Goal: Information Seeking & Learning: Learn about a topic

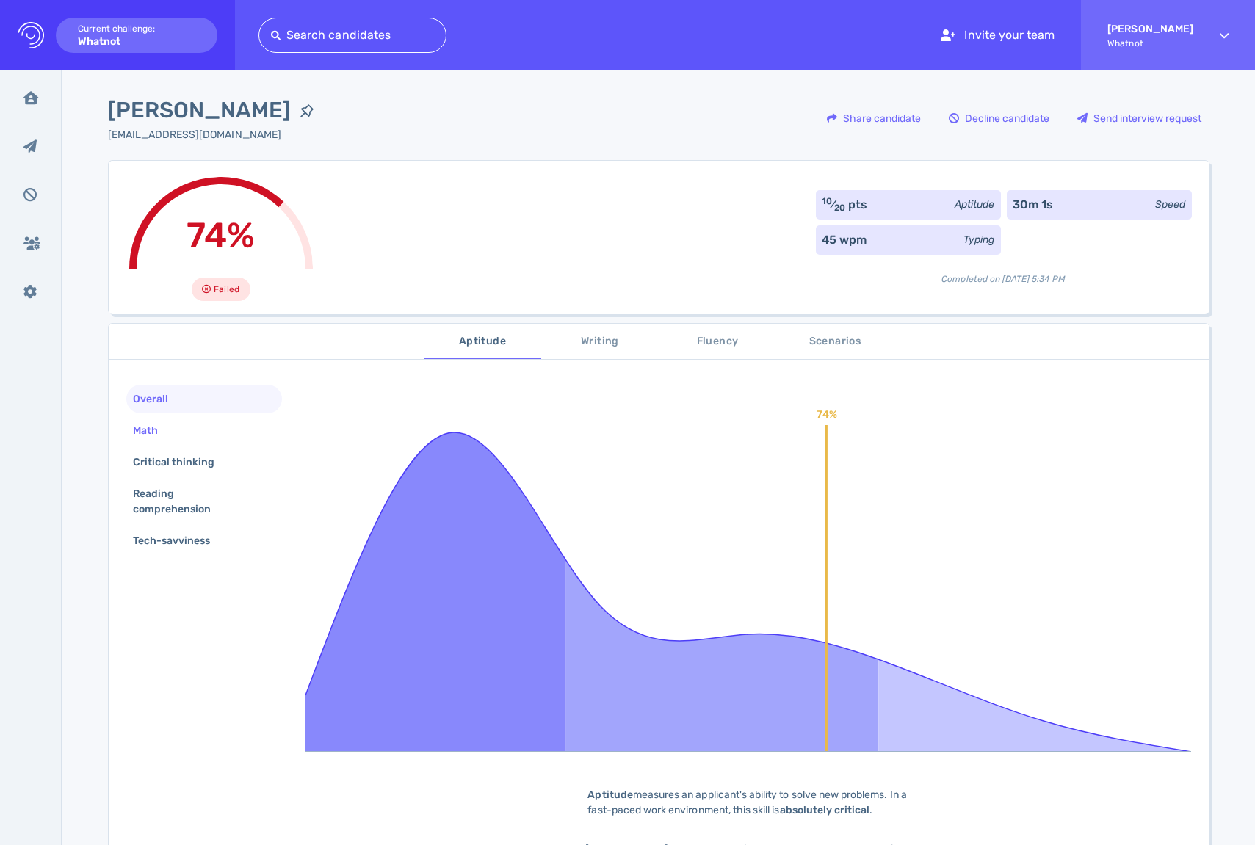
click at [189, 430] on div "Math" at bounding box center [204, 430] width 156 height 29
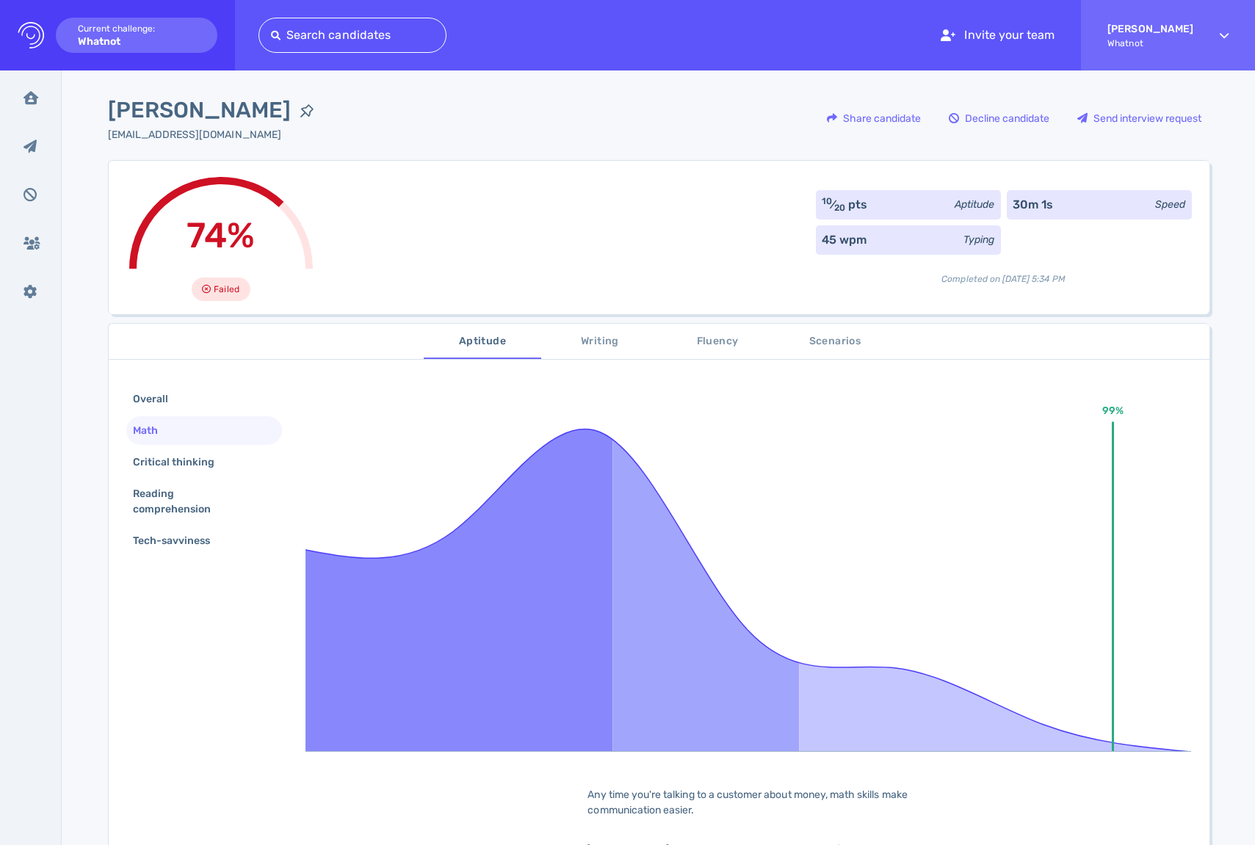
scroll to position [1, 0]
click at [188, 450] on div "Critical thinking" at bounding box center [181, 460] width 103 height 21
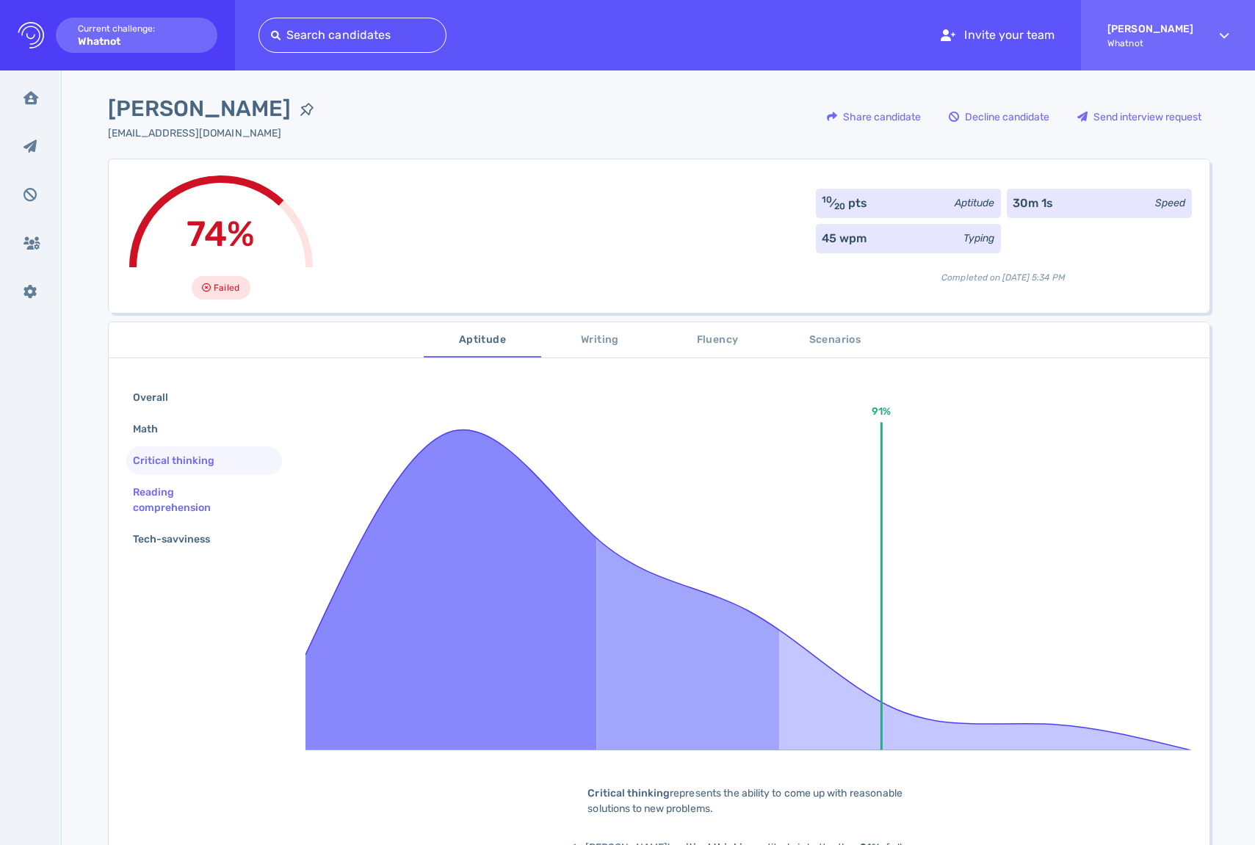
click at [192, 483] on div "Reading comprehension" at bounding box center [198, 500] width 137 height 37
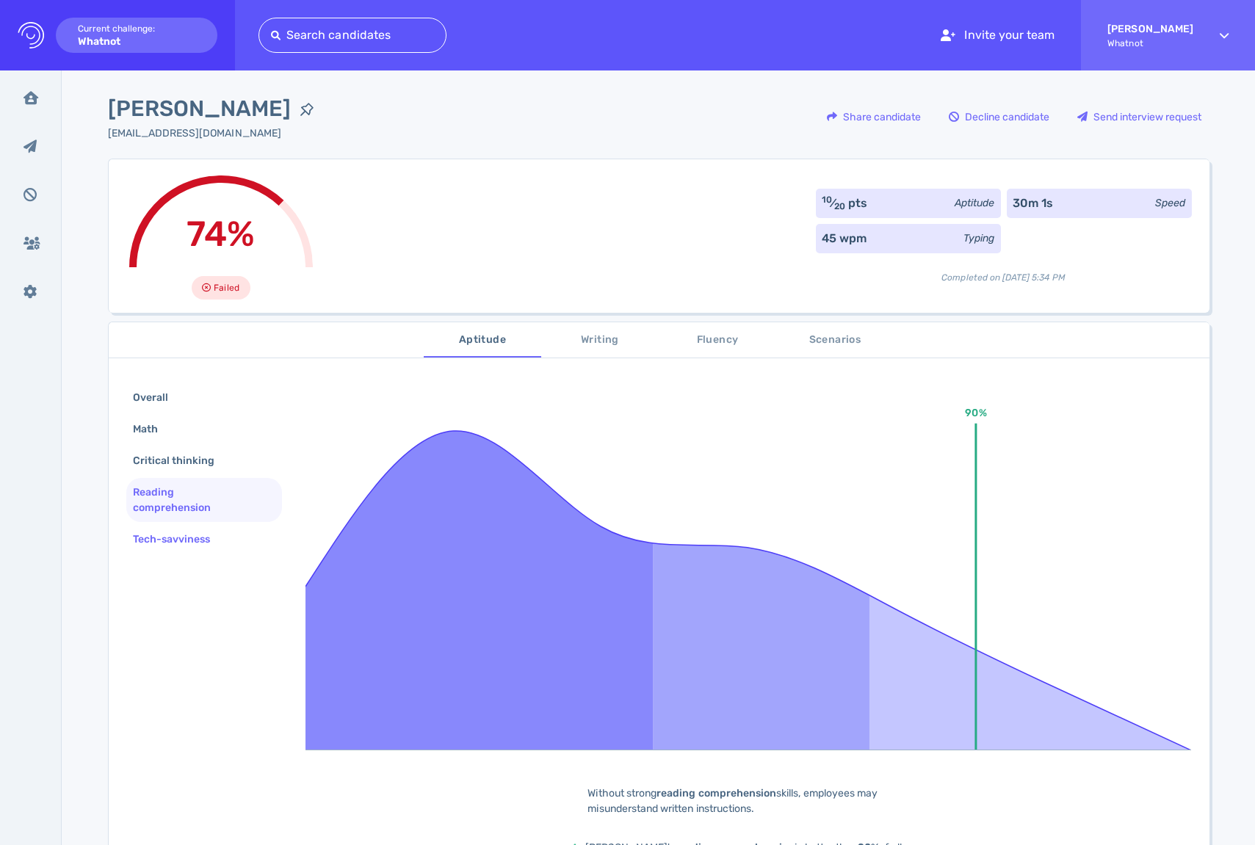
click at [201, 525] on div "Tech-savviness" at bounding box center [204, 539] width 156 height 29
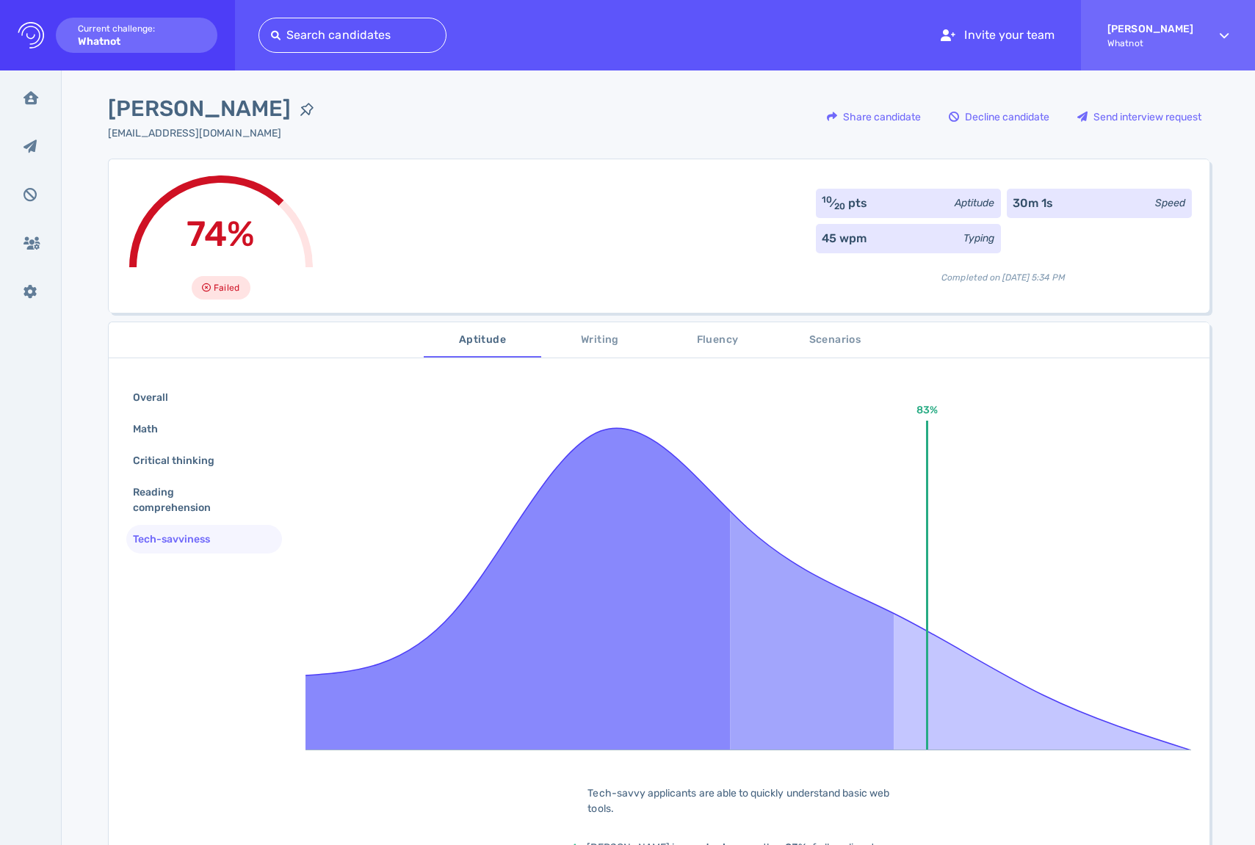
scroll to position [6, 0]
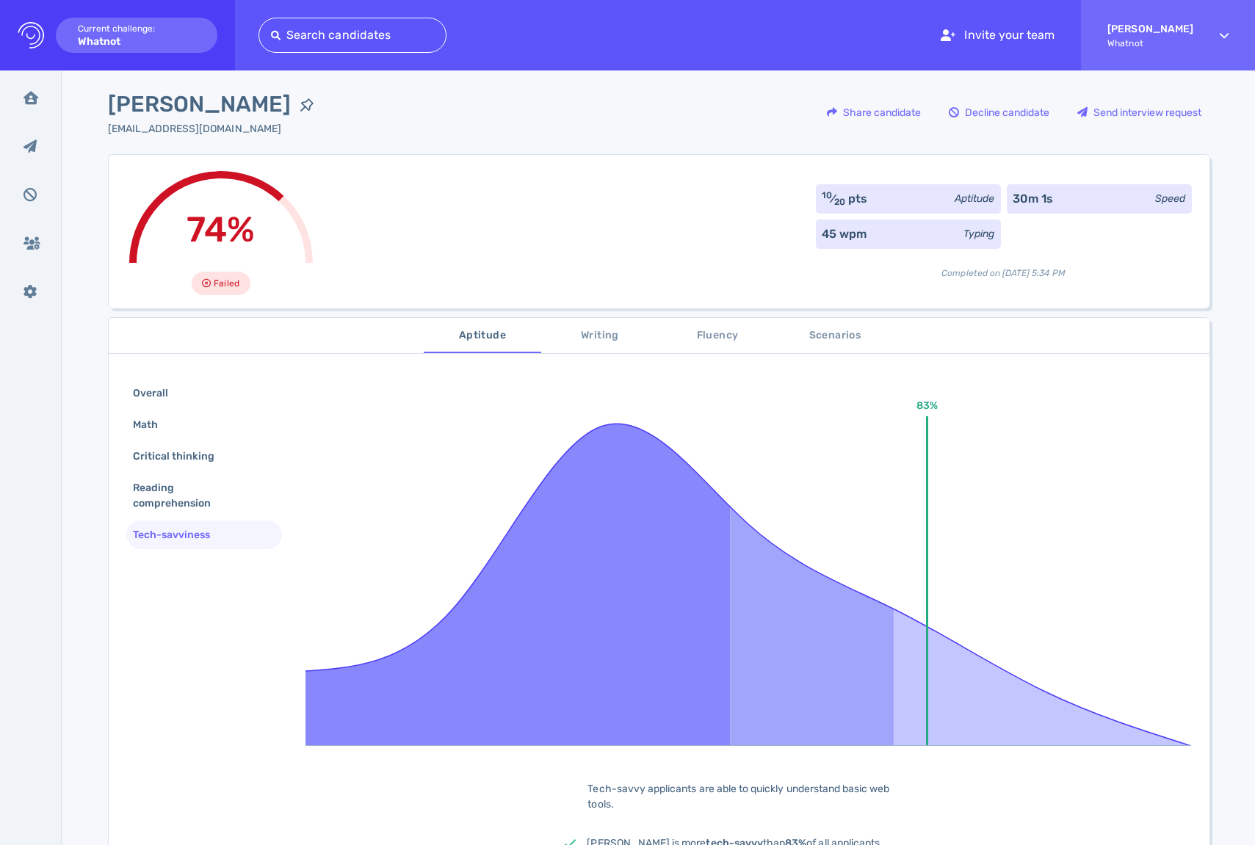
click at [591, 328] on span "Writing" at bounding box center [600, 336] width 100 height 18
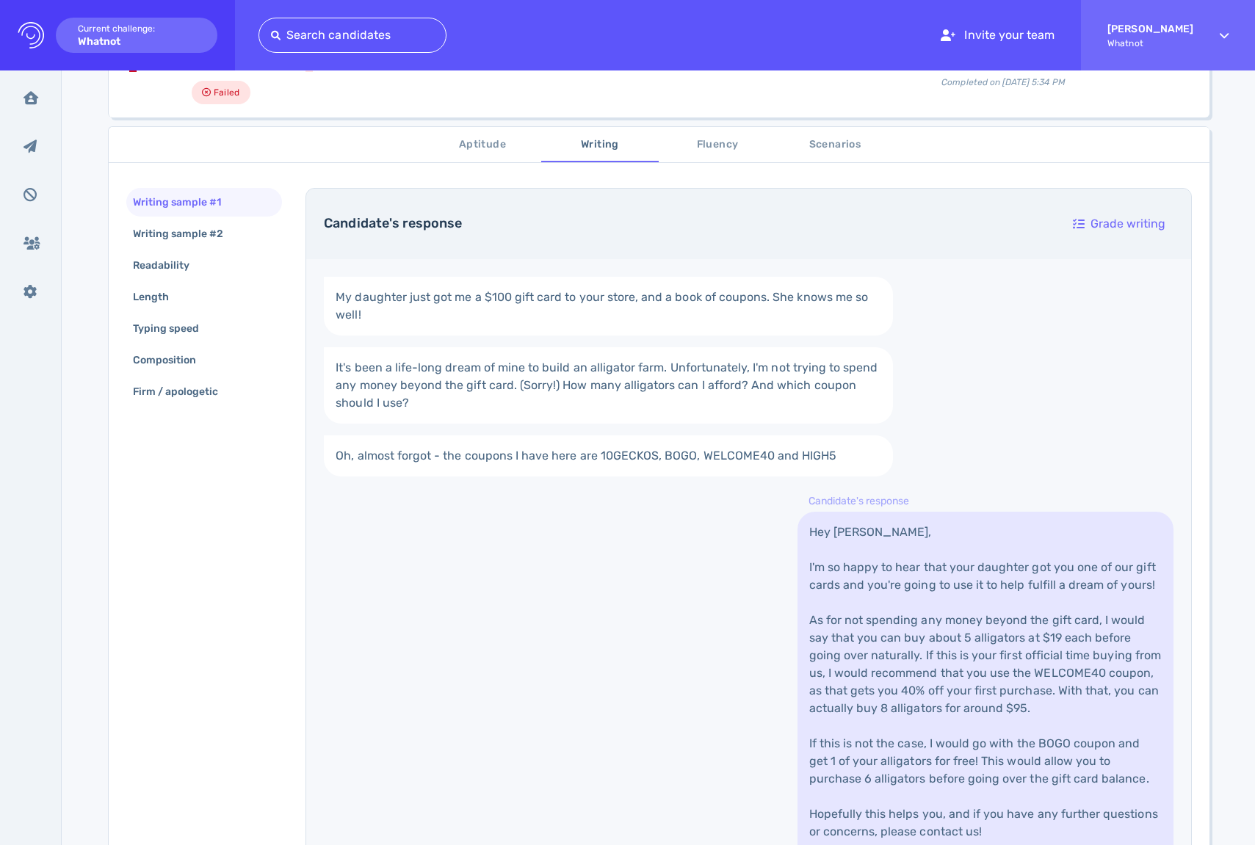
scroll to position [0, 0]
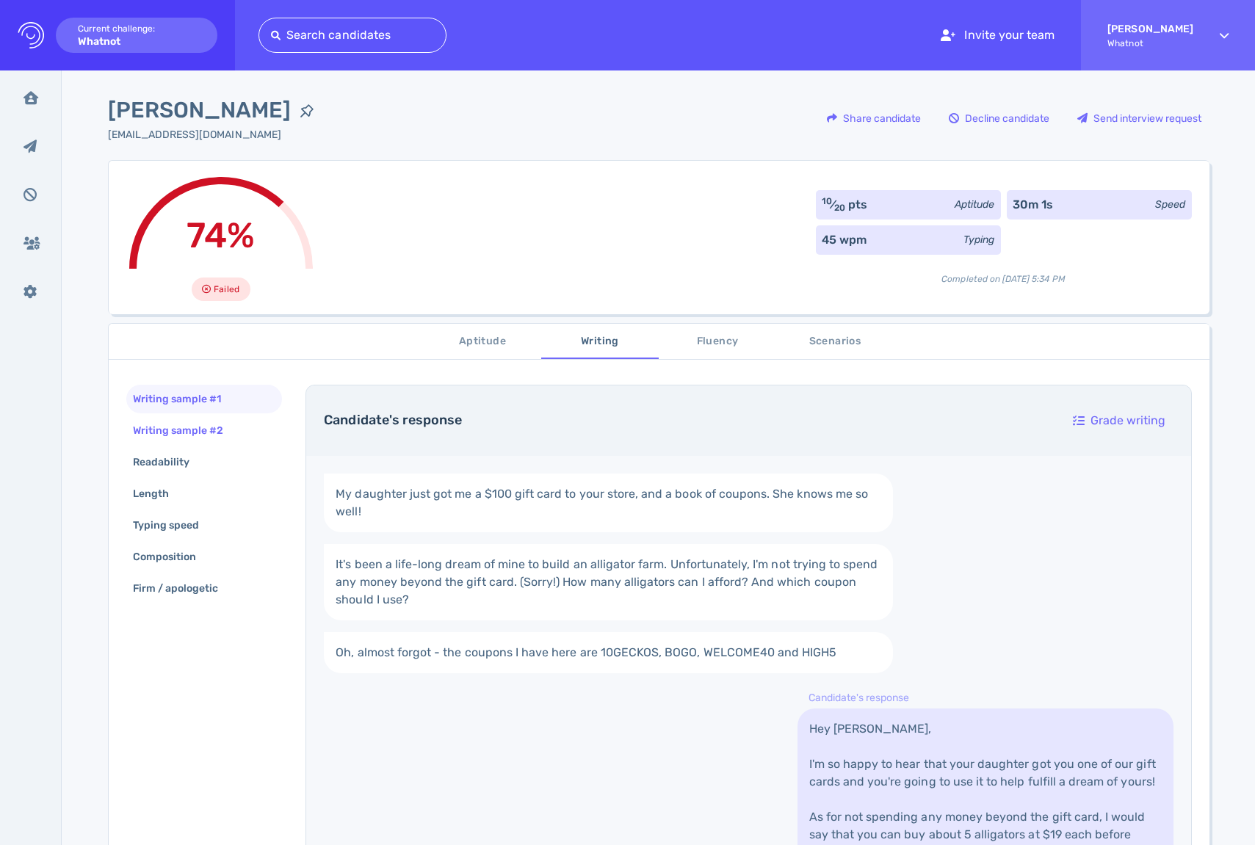
click at [185, 430] on div "Writing sample #2" at bounding box center [186, 430] width 112 height 21
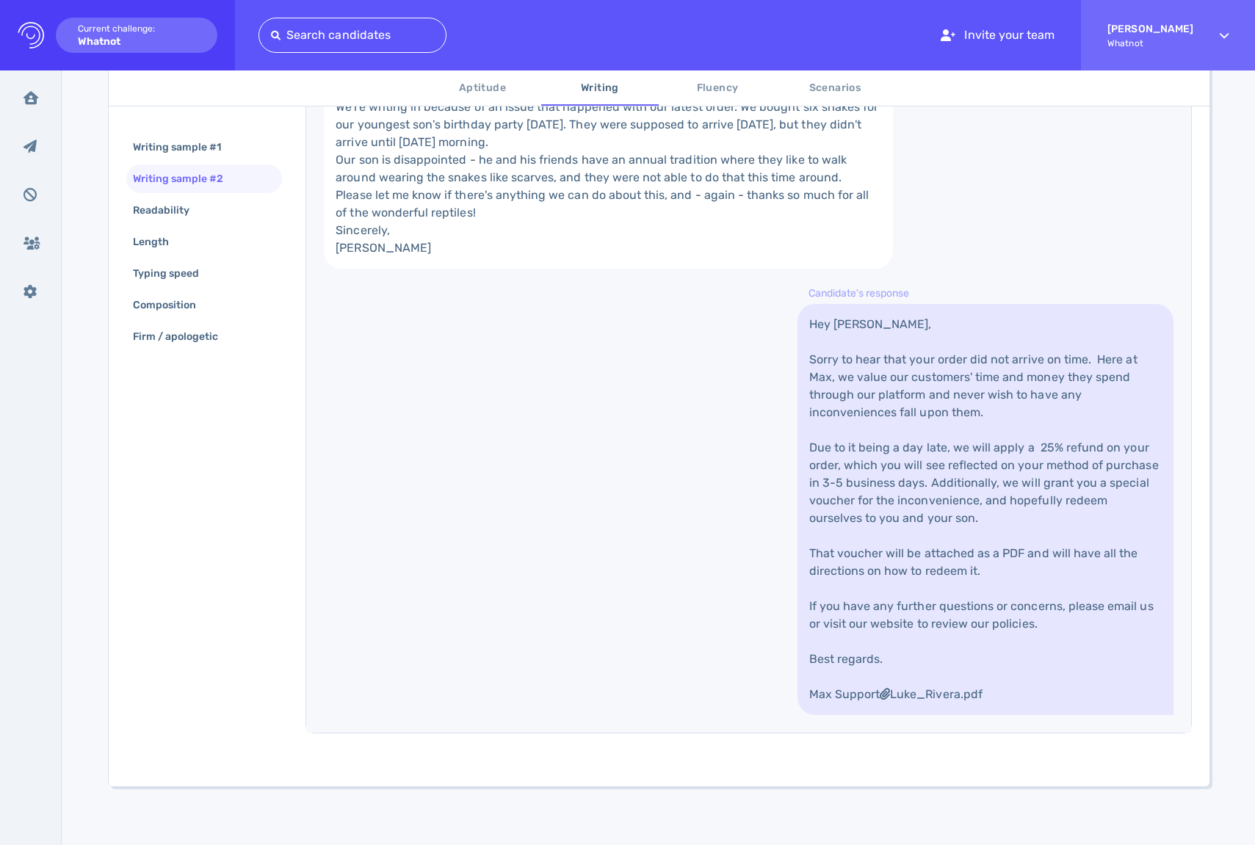
scroll to position [306, 0]
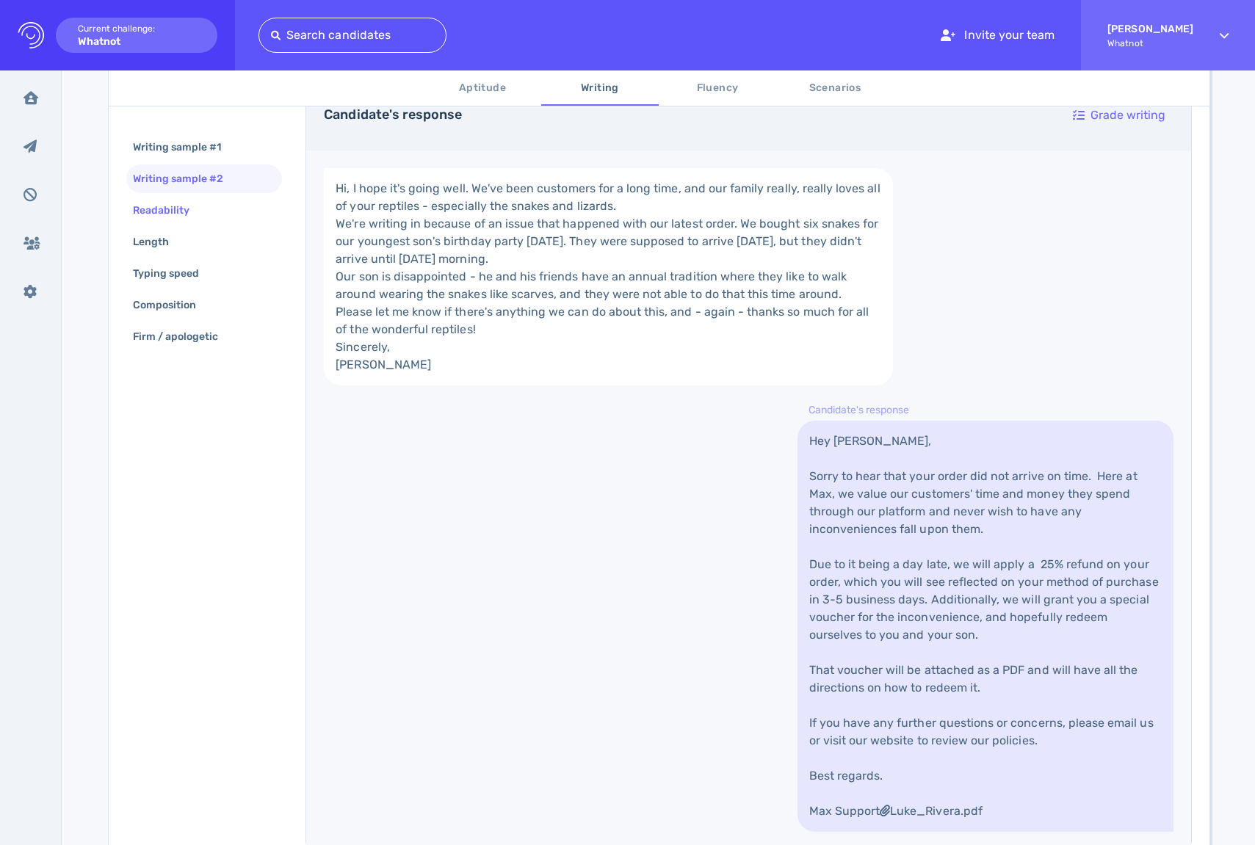
click at [223, 211] on div "Readability" at bounding box center [204, 210] width 156 height 29
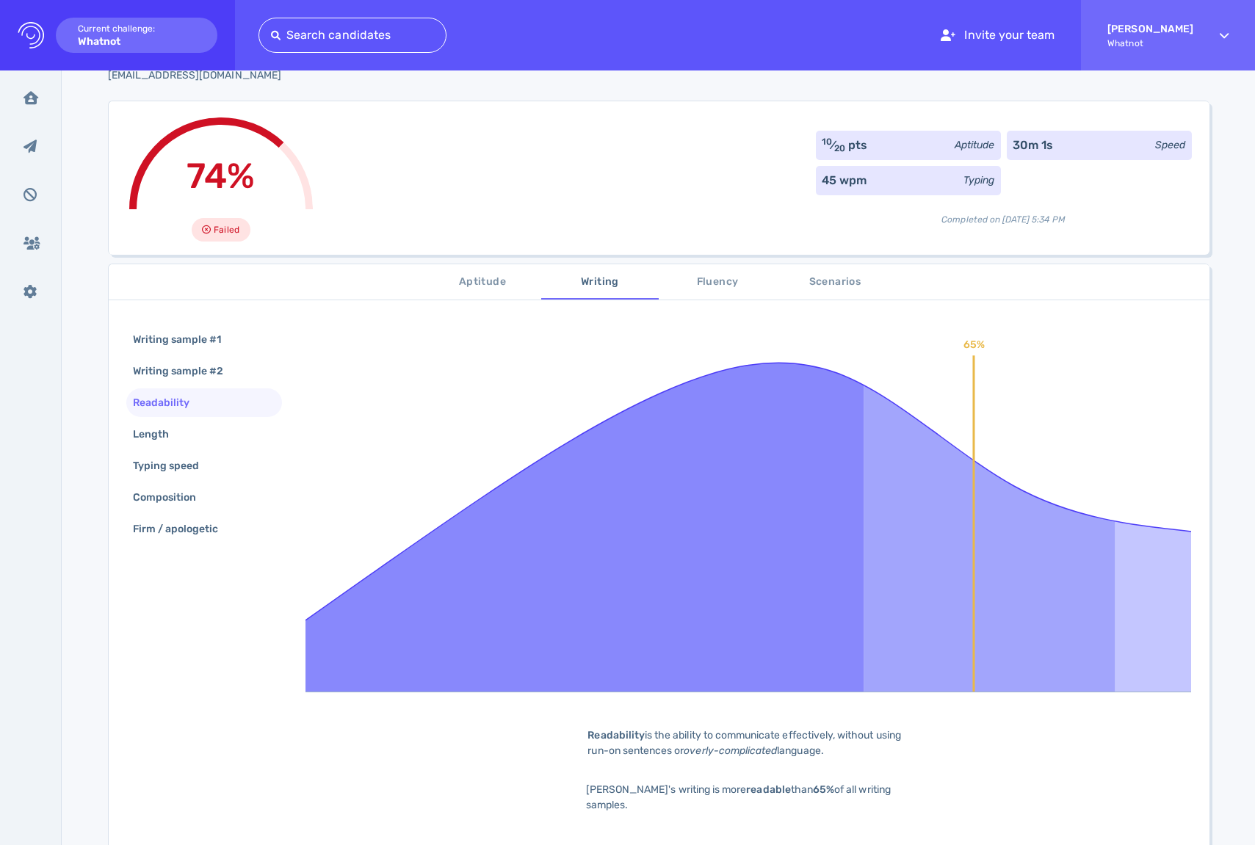
scroll to position [0, 0]
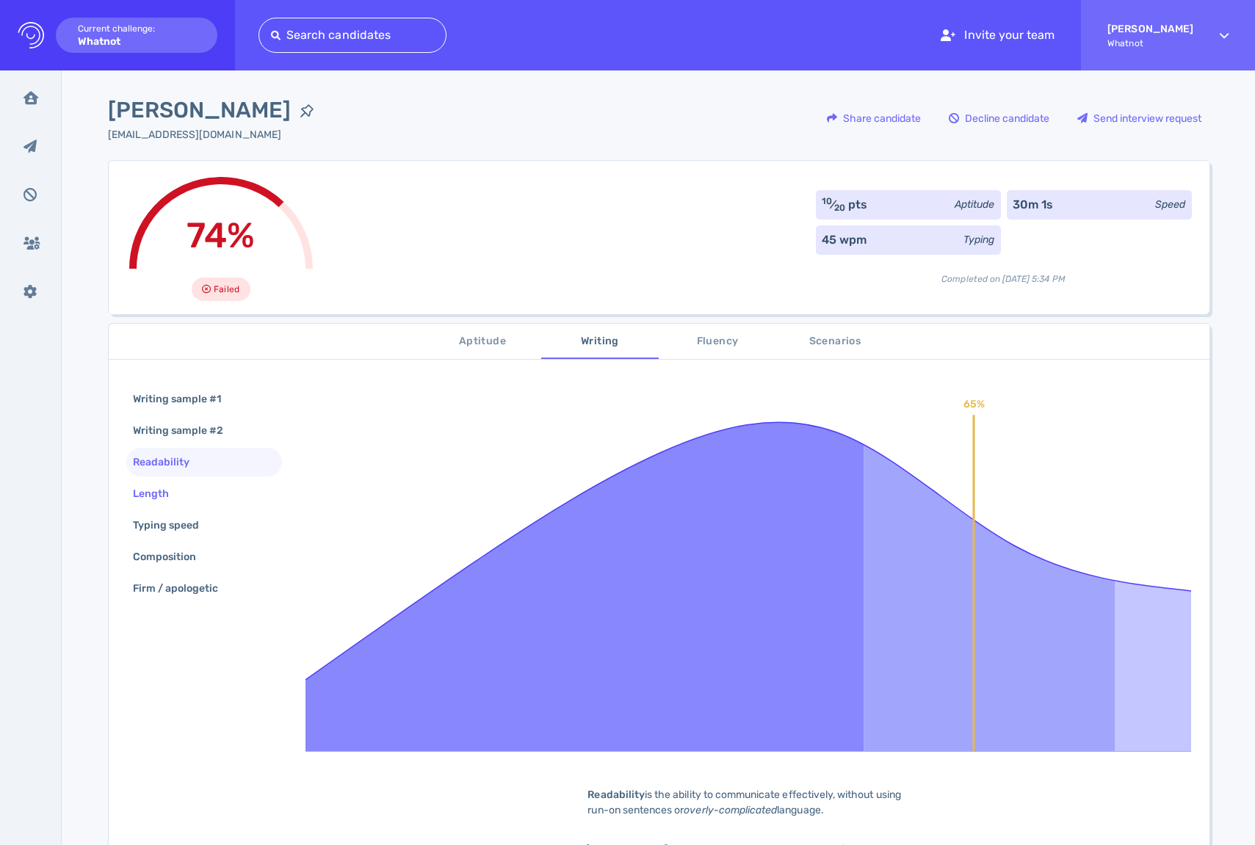
click at [170, 488] on div "Length" at bounding box center [158, 493] width 57 height 21
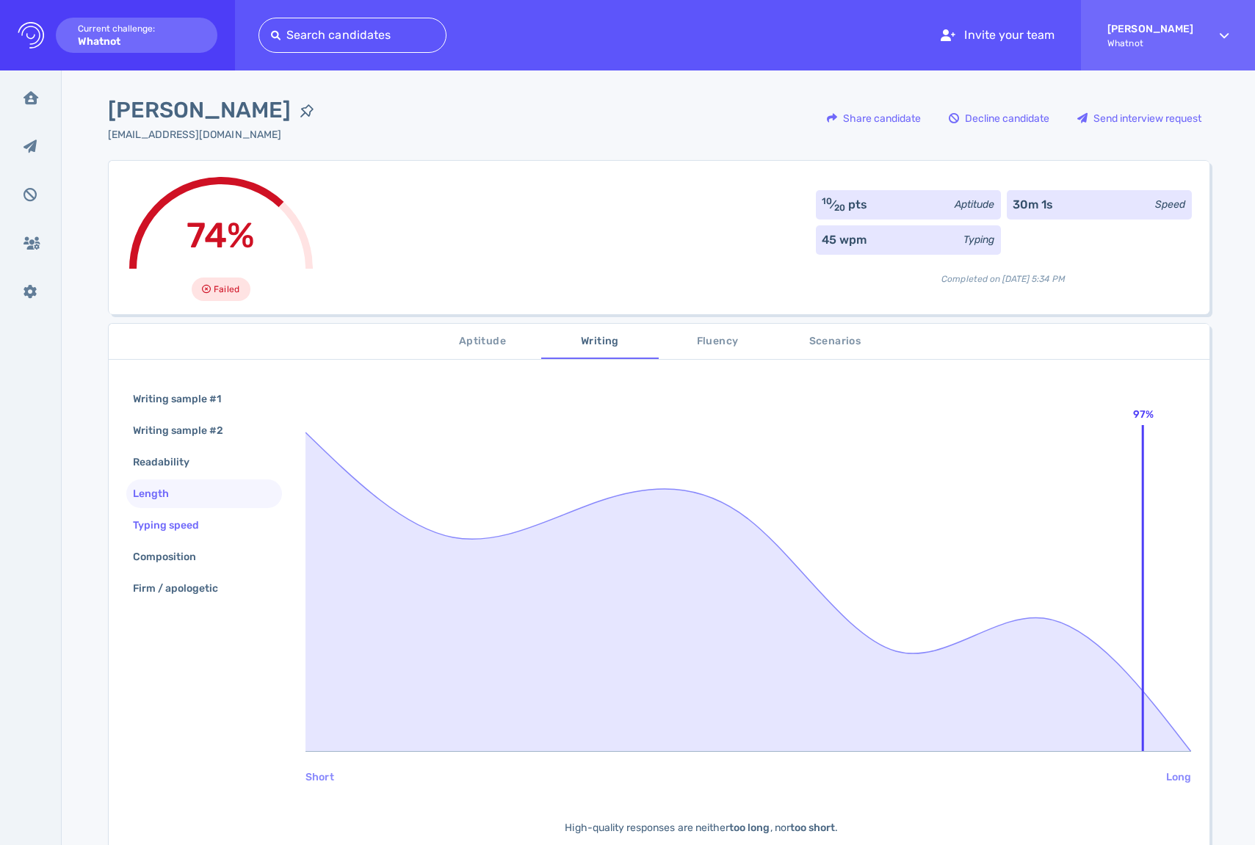
click at [184, 519] on div "Typing speed" at bounding box center [173, 525] width 87 height 21
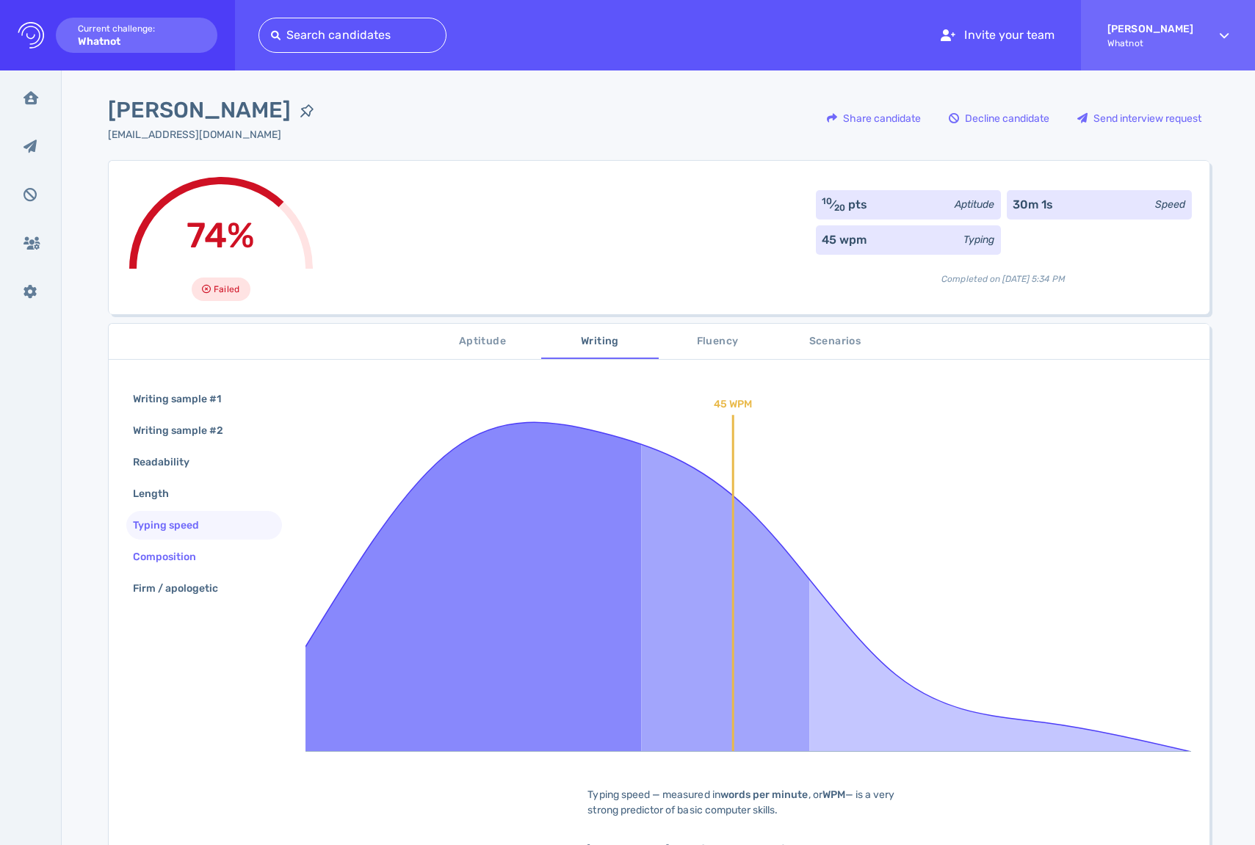
click at [194, 555] on div "Composition" at bounding box center [172, 556] width 84 height 21
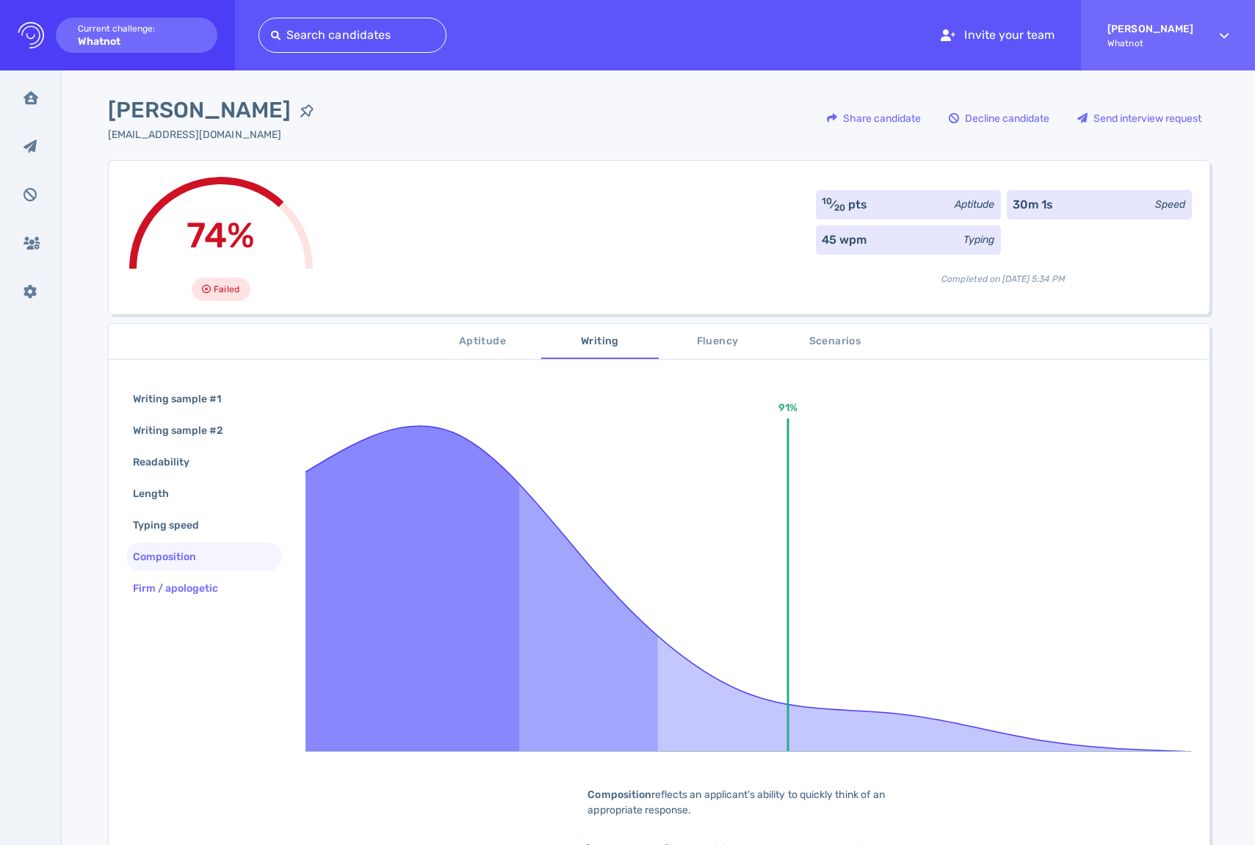
click at [195, 582] on div "Firm / apologetic" at bounding box center [183, 588] width 106 height 21
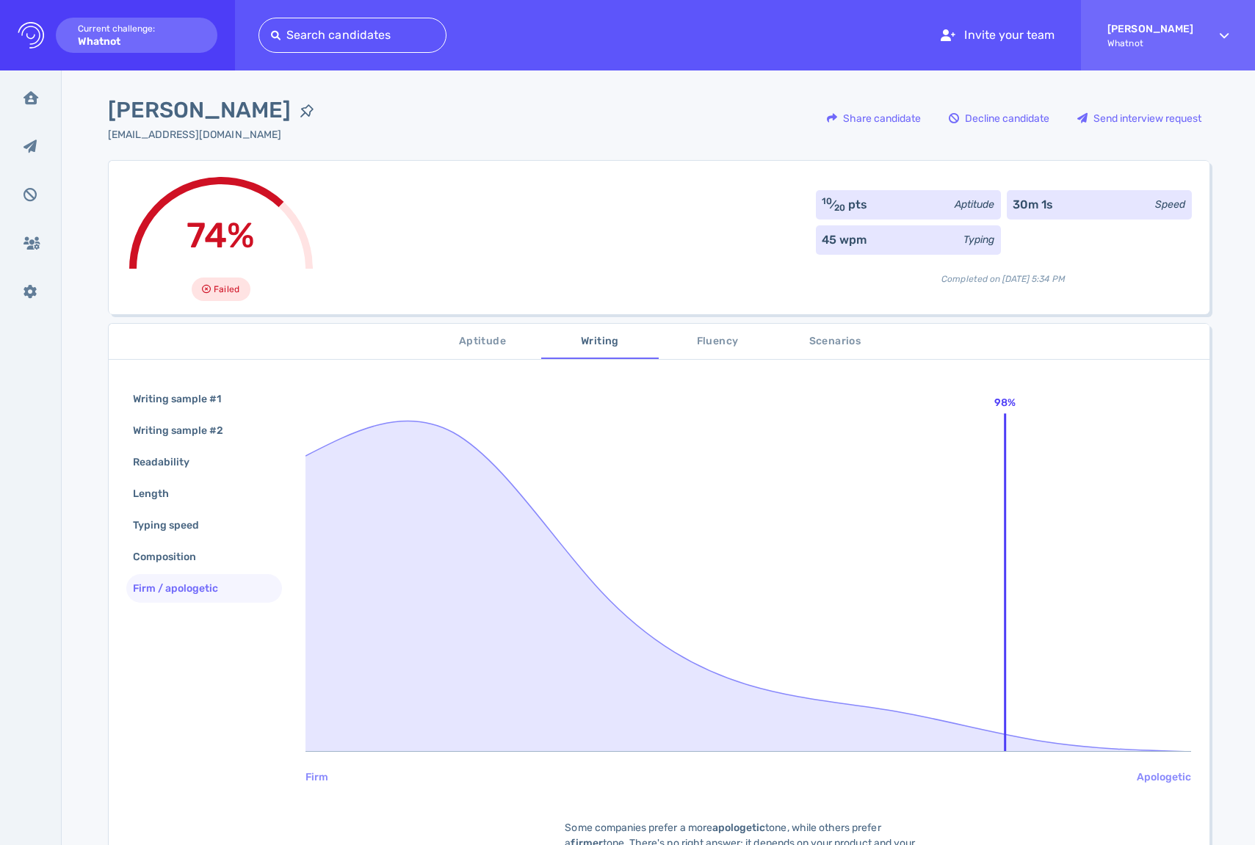
click at [705, 344] on span "Fluency" at bounding box center [718, 342] width 100 height 18
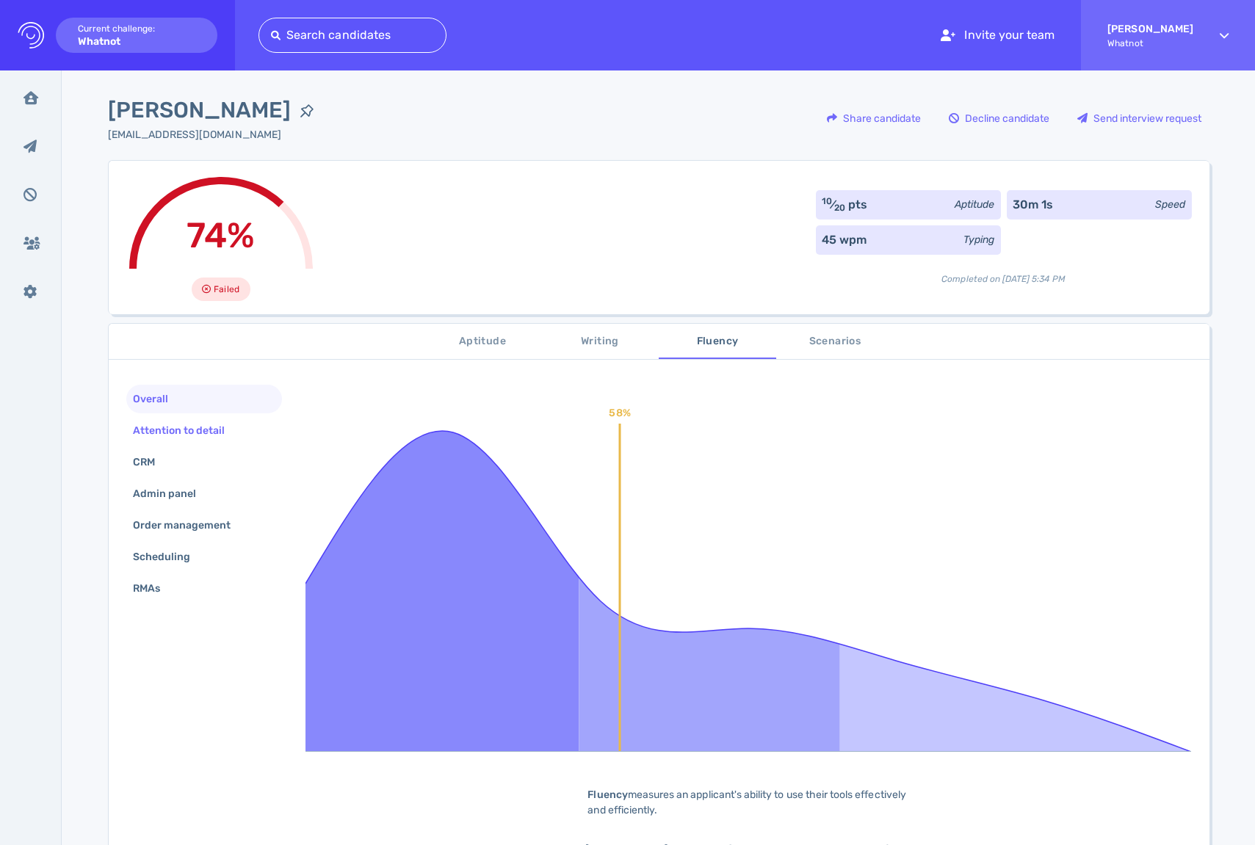
click at [168, 431] on div "Attention to detail" at bounding box center [186, 430] width 113 height 21
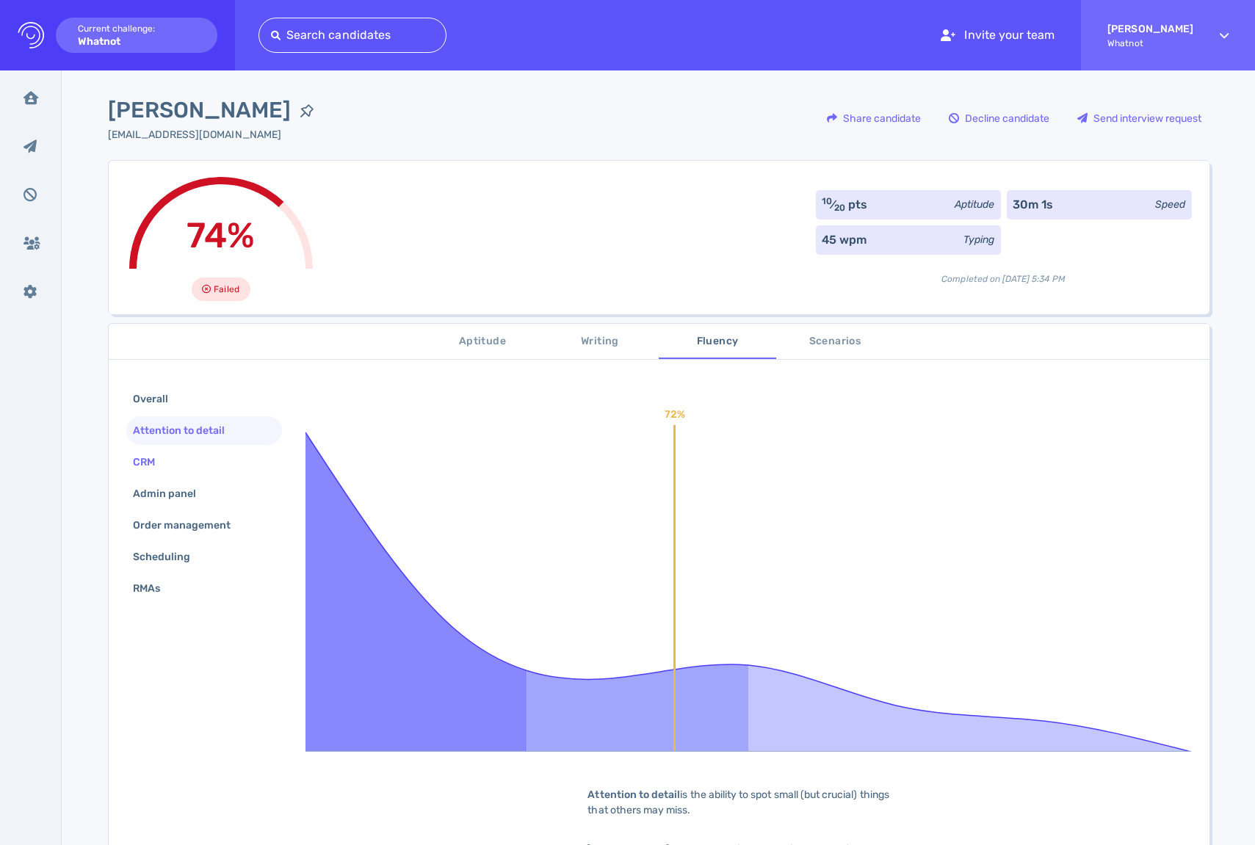
click at [159, 449] on div "CRM" at bounding box center [204, 462] width 156 height 29
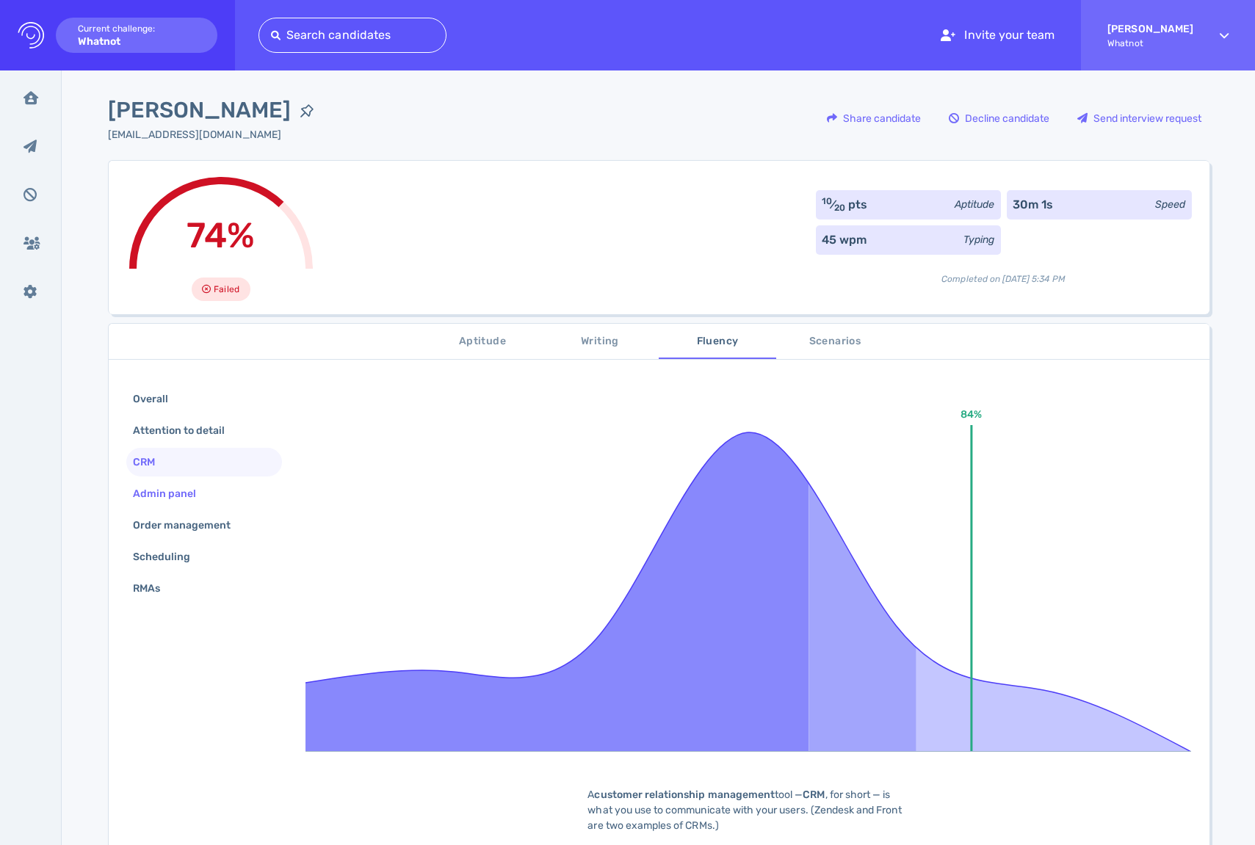
click at [172, 491] on div "Admin panel" at bounding box center [172, 493] width 84 height 21
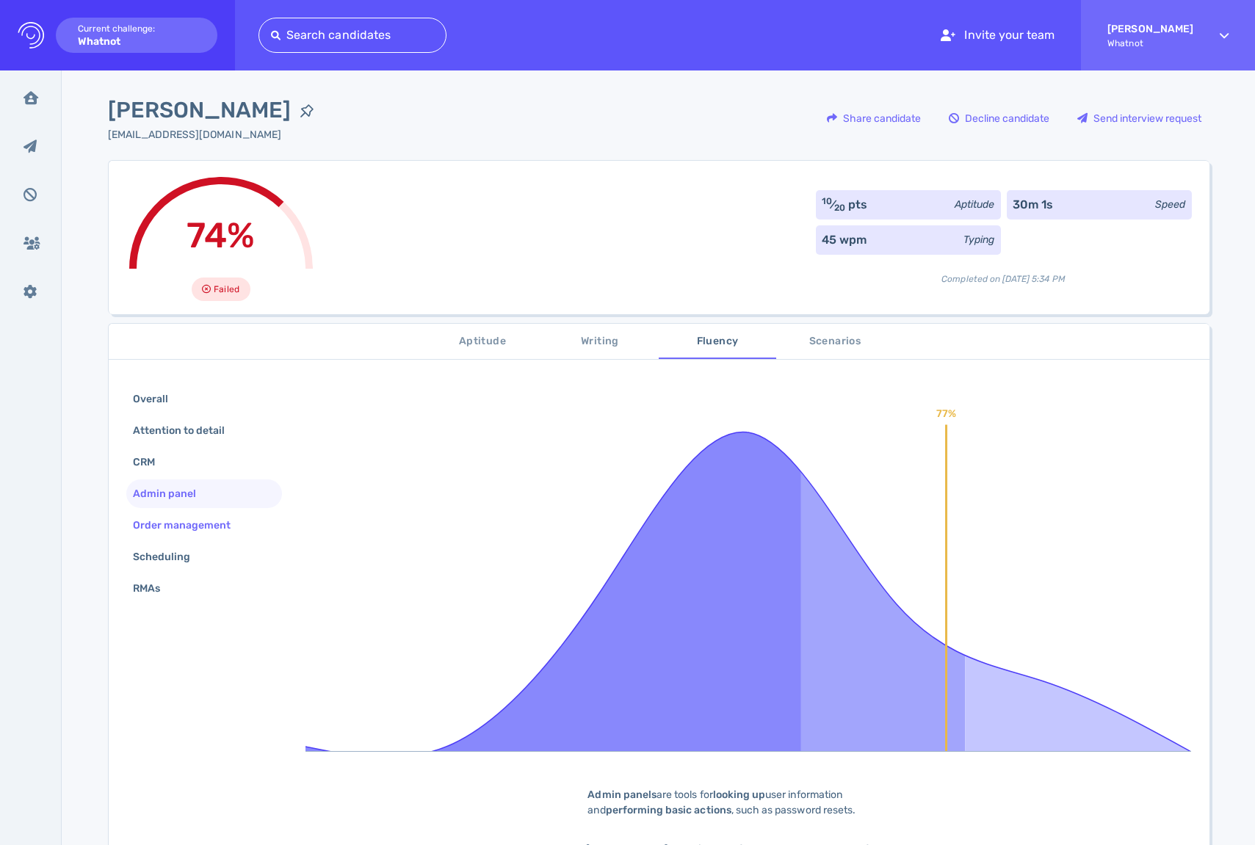
click at [177, 517] on div "Order management" at bounding box center [189, 525] width 119 height 21
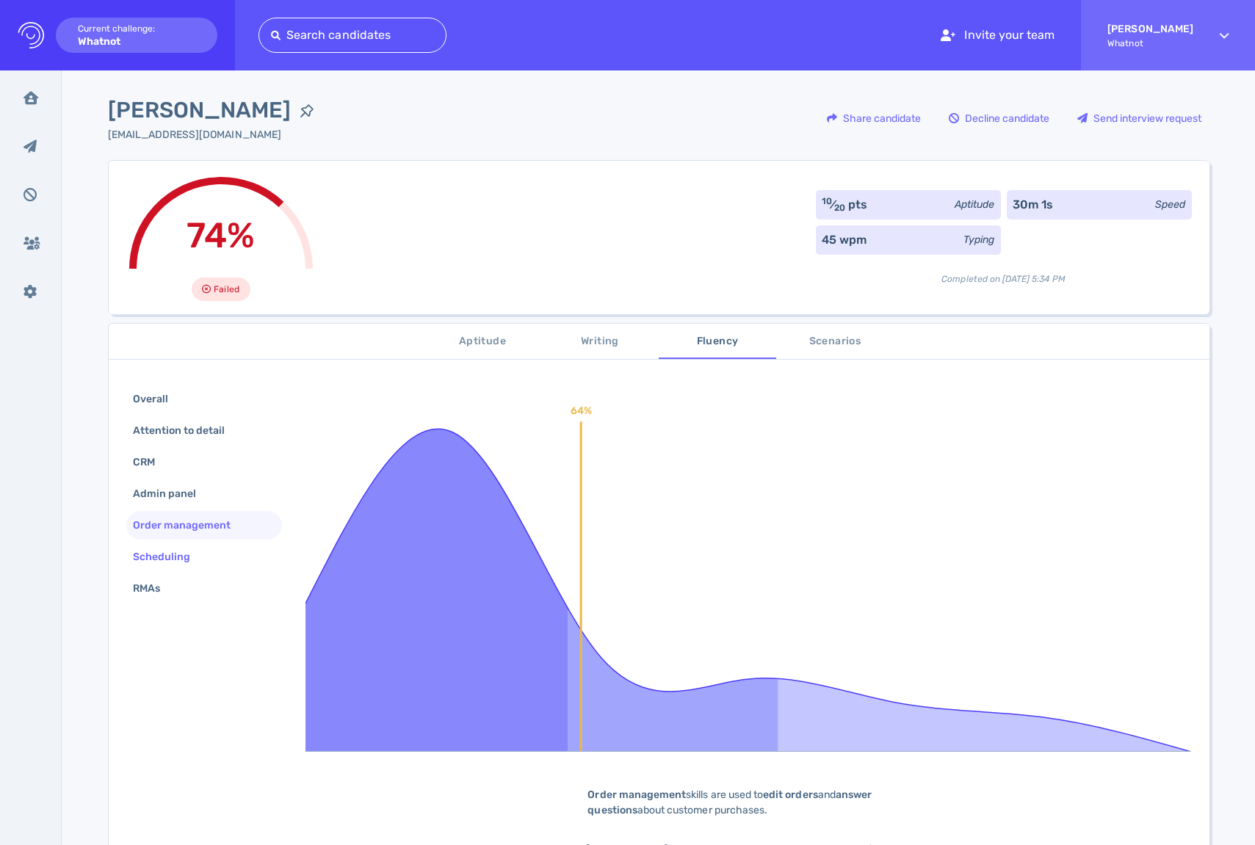
click at [190, 552] on div "Scheduling" at bounding box center [169, 556] width 79 height 21
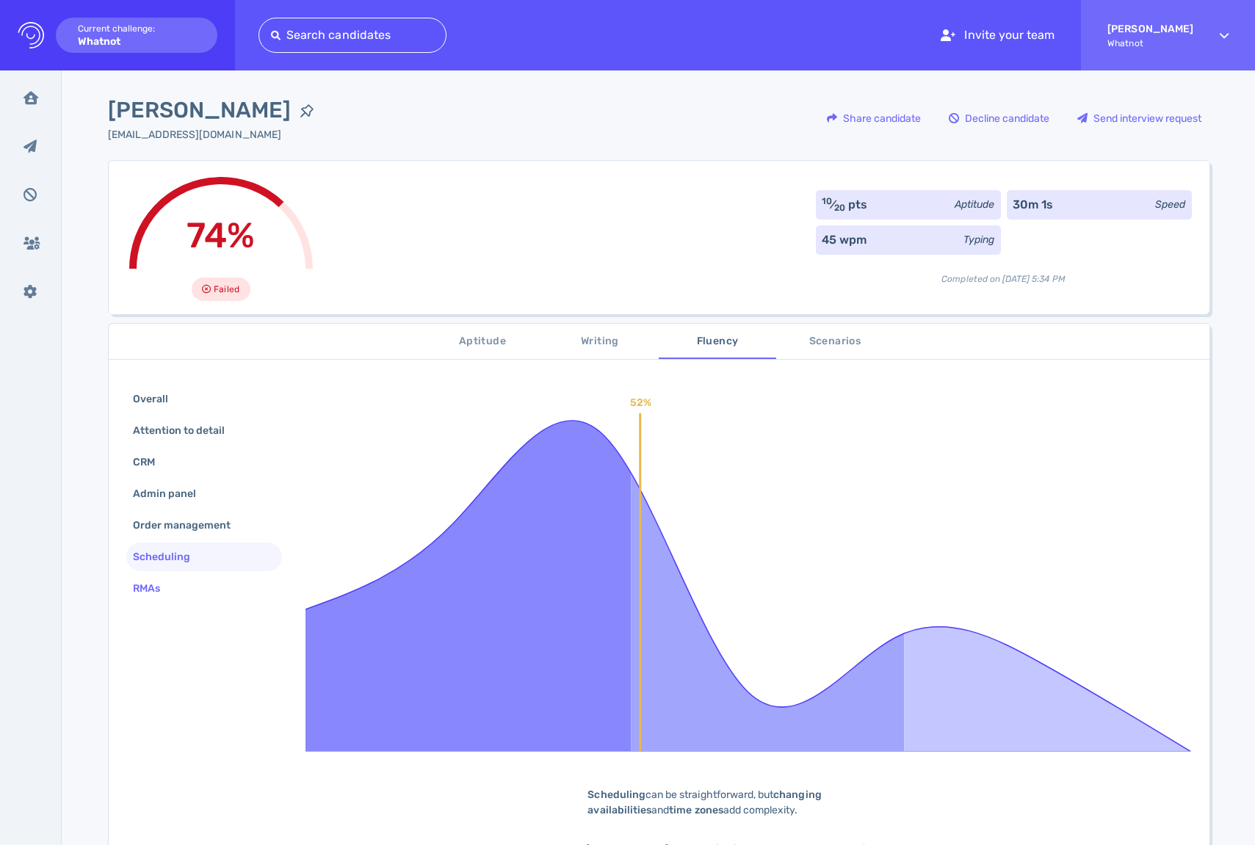
click at [194, 582] on div "RMAs" at bounding box center [204, 588] width 156 height 29
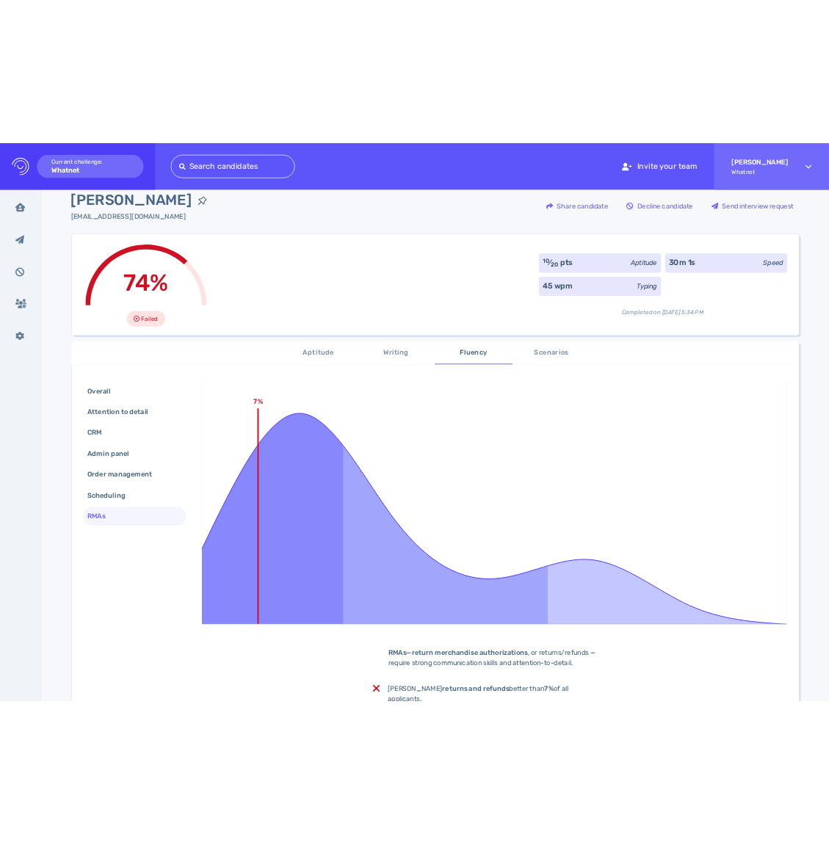
scroll to position [29, 0]
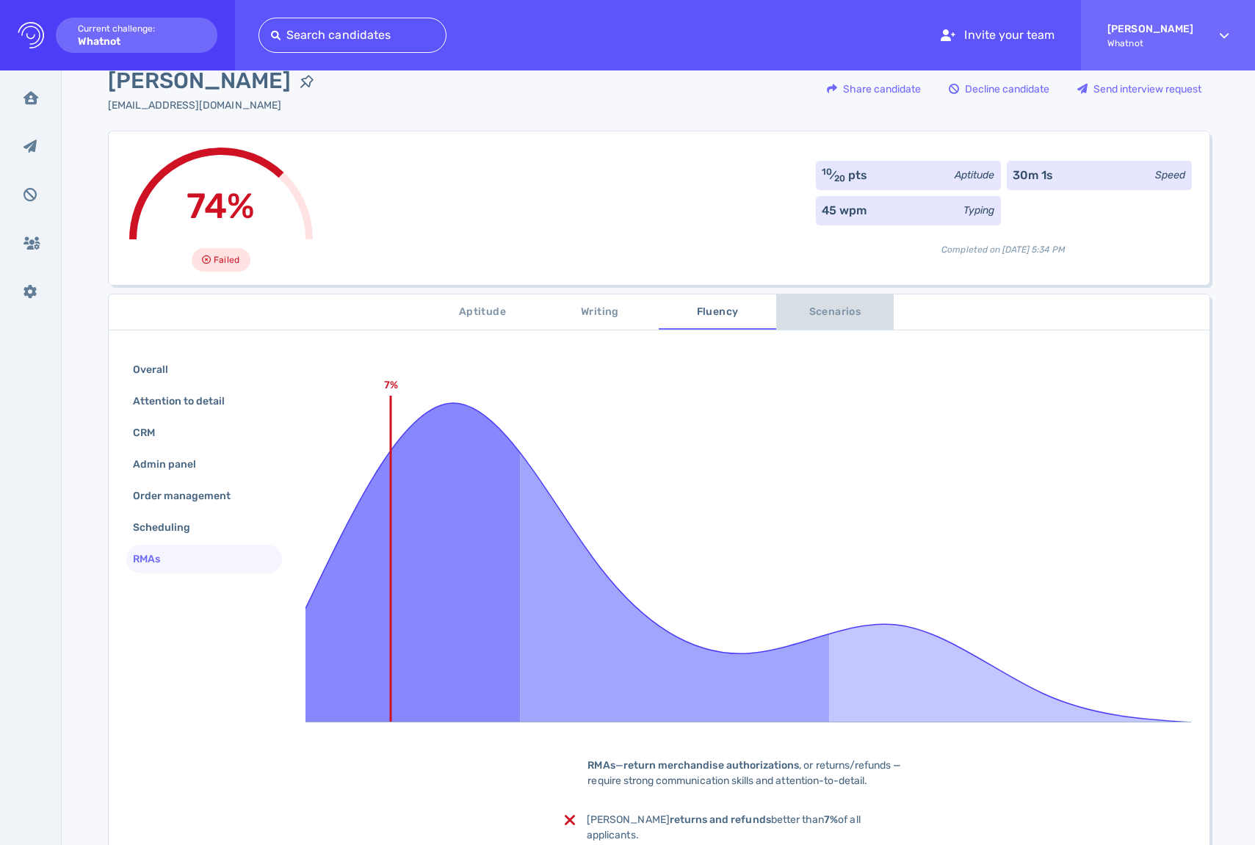
click at [853, 306] on span "Scenarios" at bounding box center [835, 312] width 100 height 18
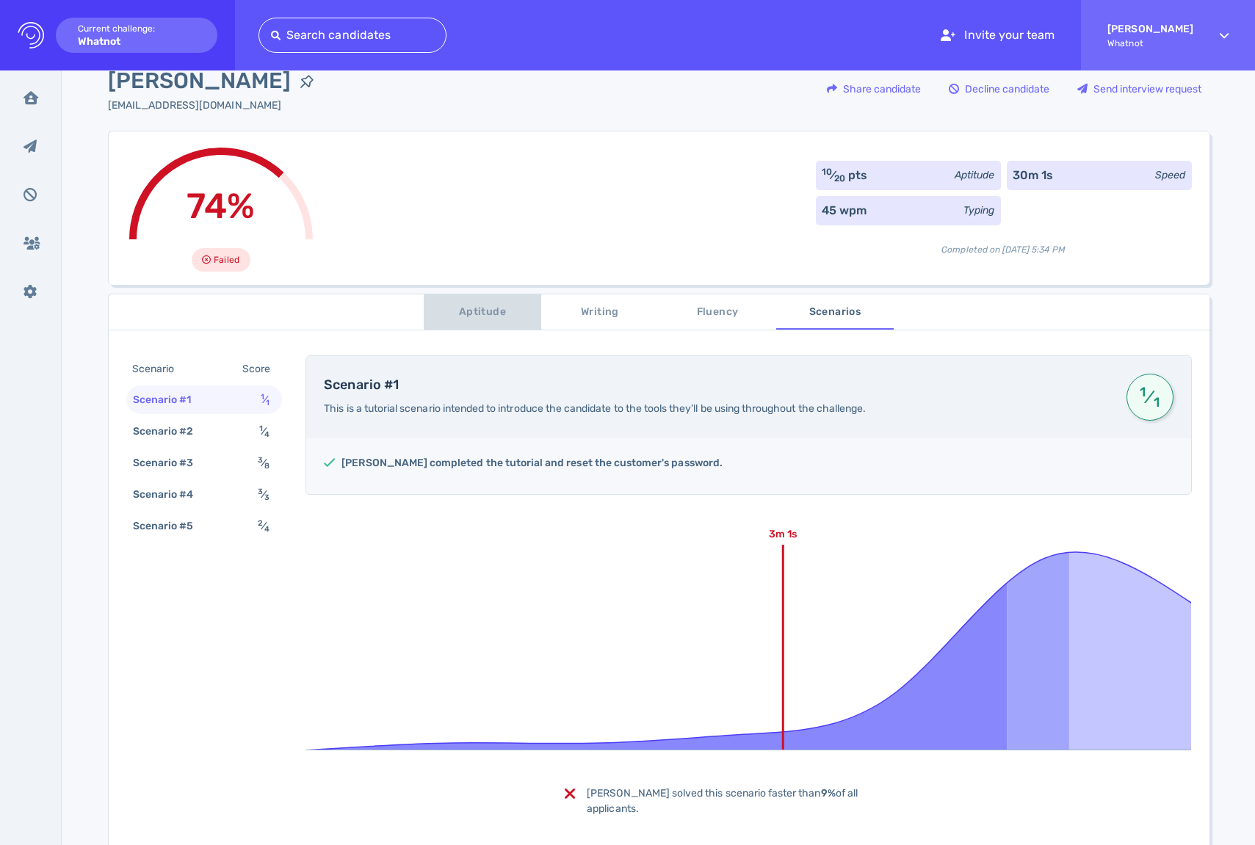
click at [457, 313] on span "Aptitude" at bounding box center [483, 312] width 100 height 18
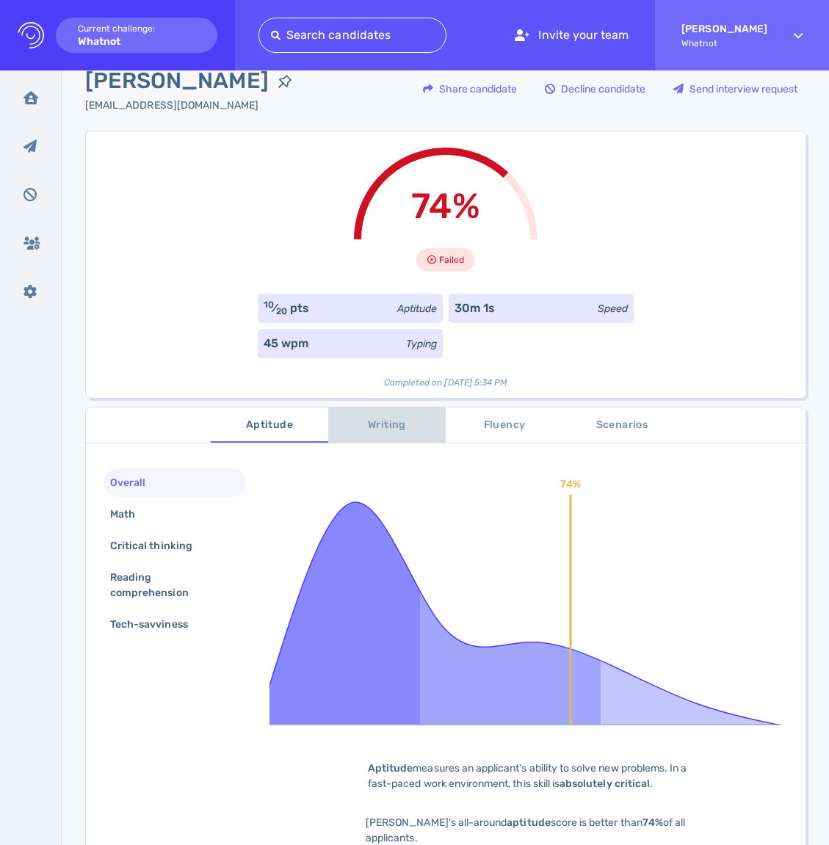
click at [397, 425] on span "Writing" at bounding box center [387, 425] width 100 height 18
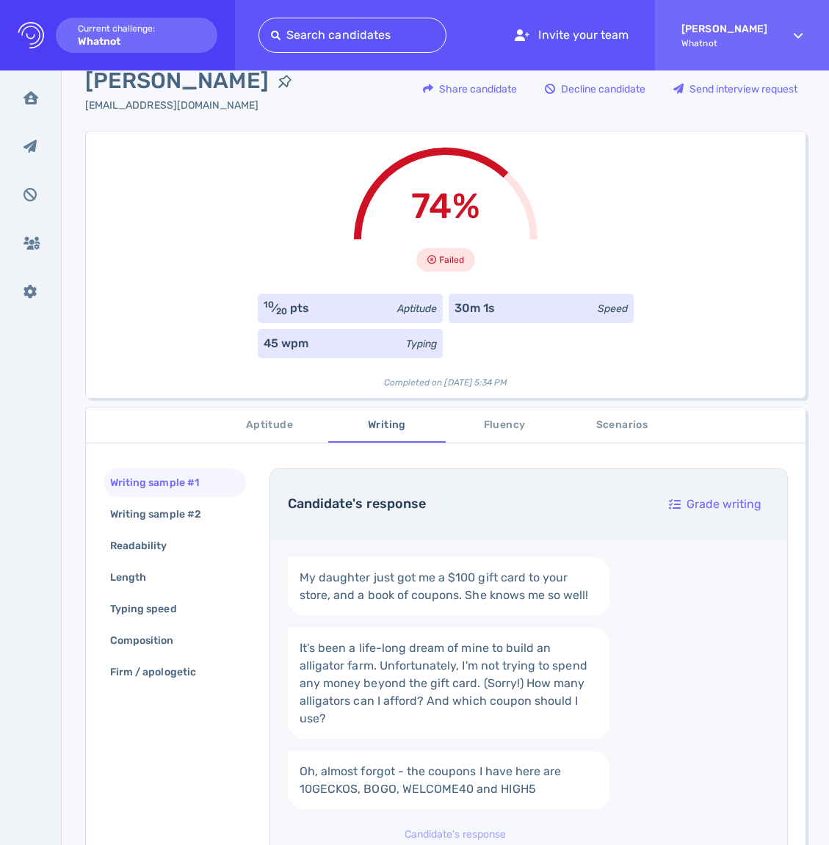
click at [459, 425] on span "Fluency" at bounding box center [505, 425] width 100 height 18
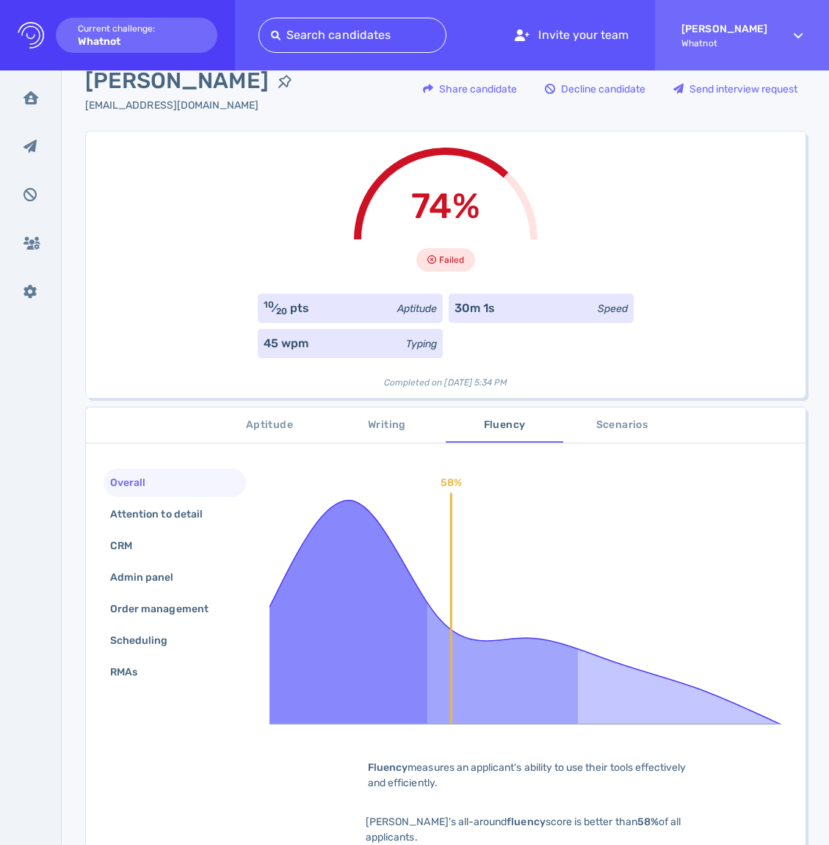
click at [646, 425] on span "Scenarios" at bounding box center [622, 425] width 100 height 18
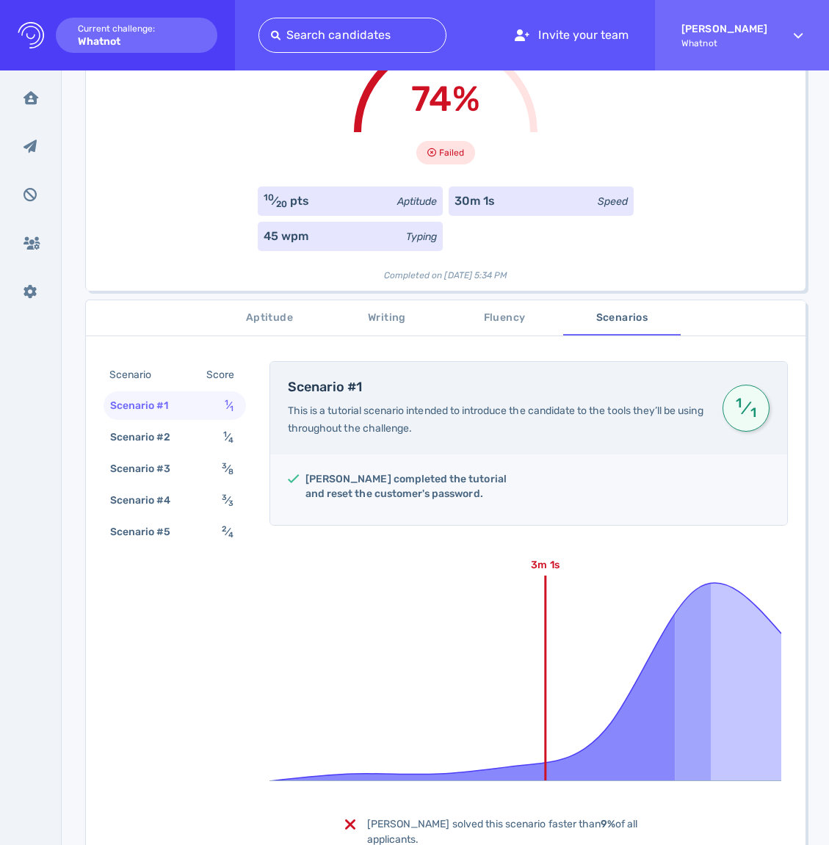
scroll to position [98, 0]
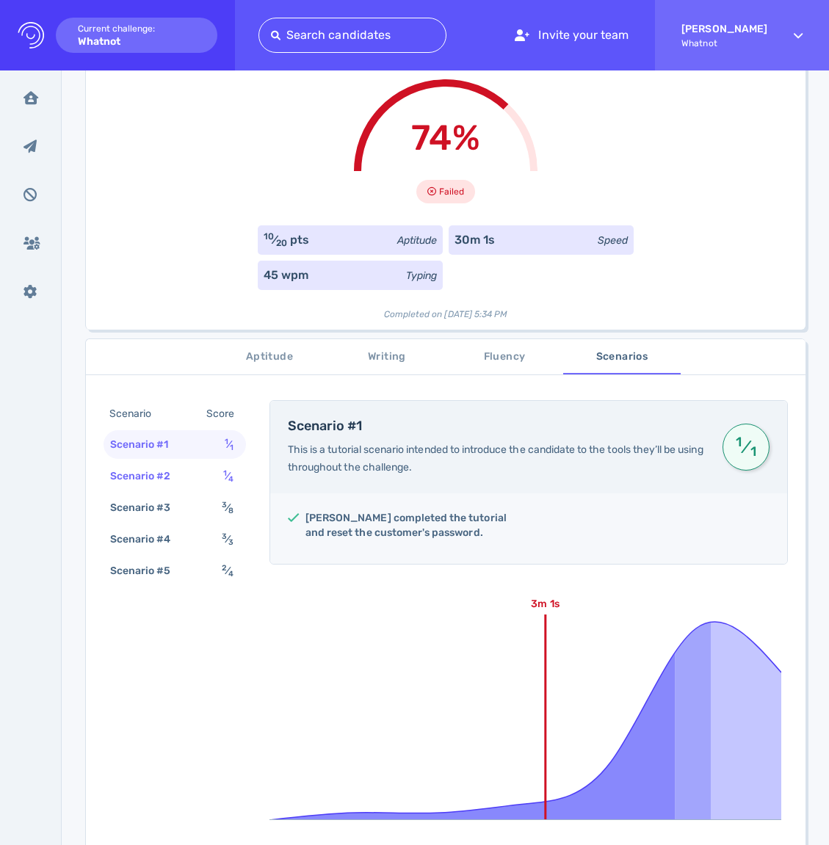
click at [198, 469] on div "Scenario #2 1 ⁄ 4" at bounding box center [175, 476] width 142 height 29
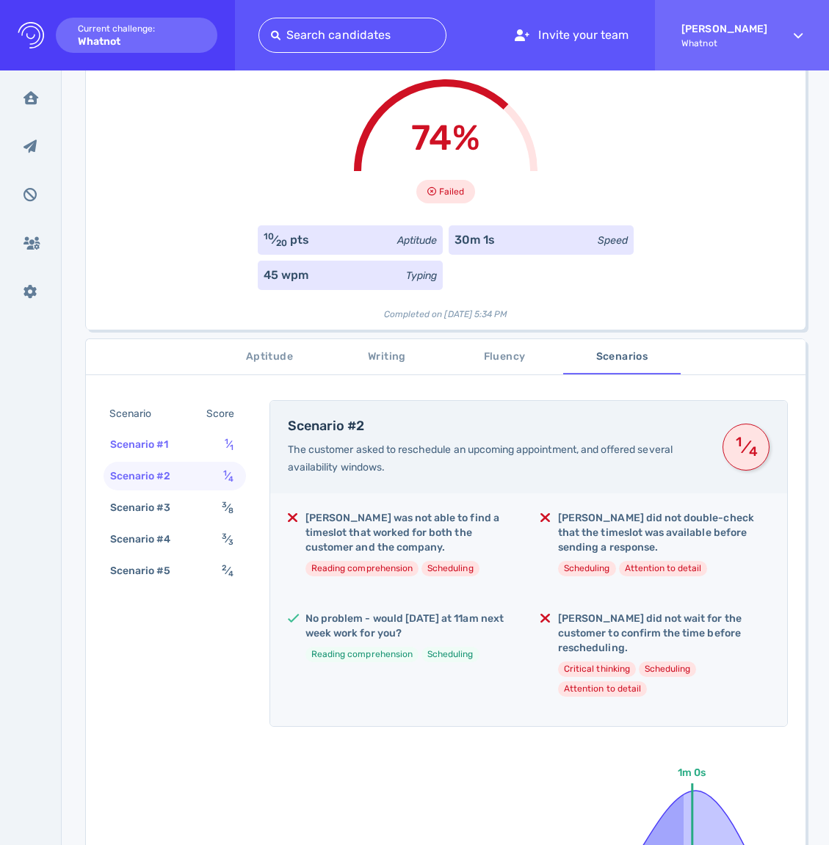
click at [191, 447] on div "Scenario #1 1 ⁄ 1" at bounding box center [175, 444] width 142 height 29
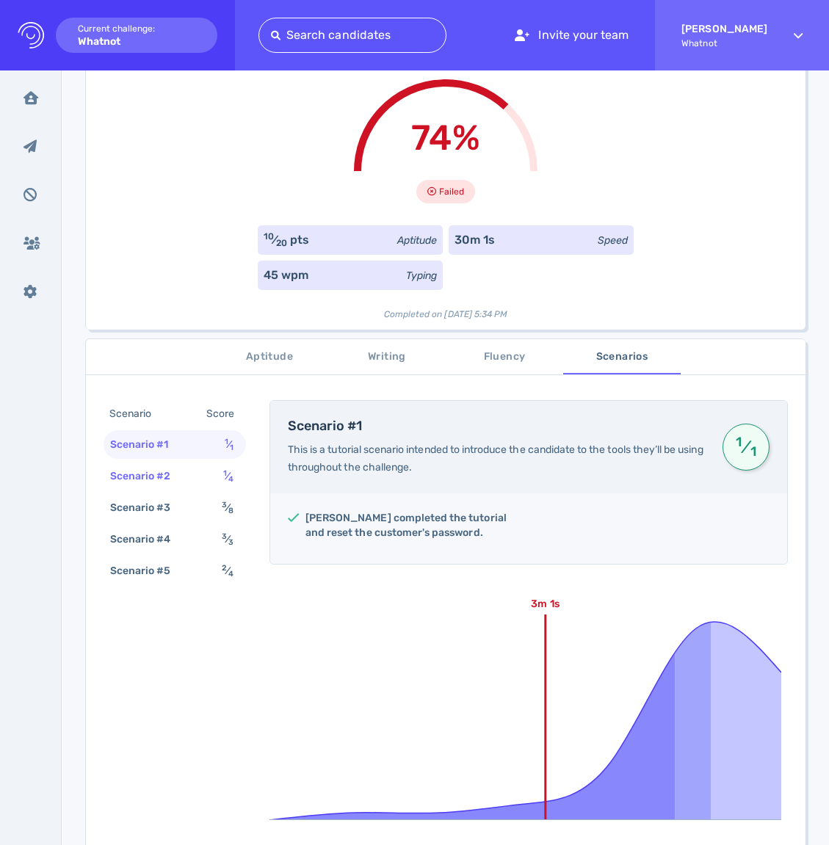
click at [220, 470] on div "1 ⁄ 4" at bounding box center [231, 476] width 22 height 21
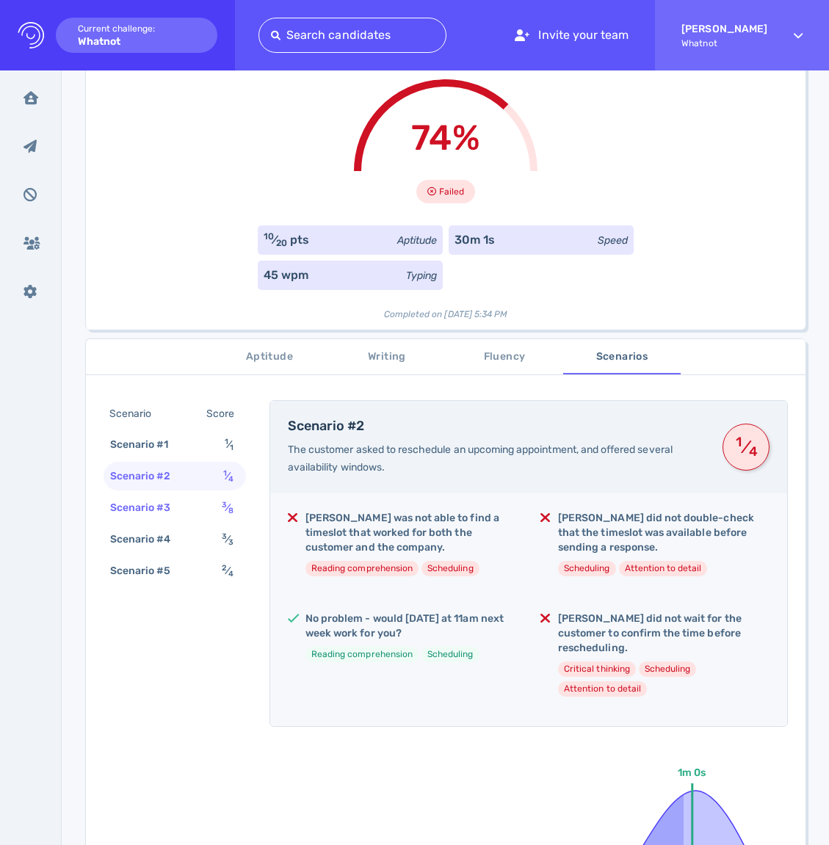
click at [176, 501] on div "Scenario #3" at bounding box center [148, 507] width 82 height 21
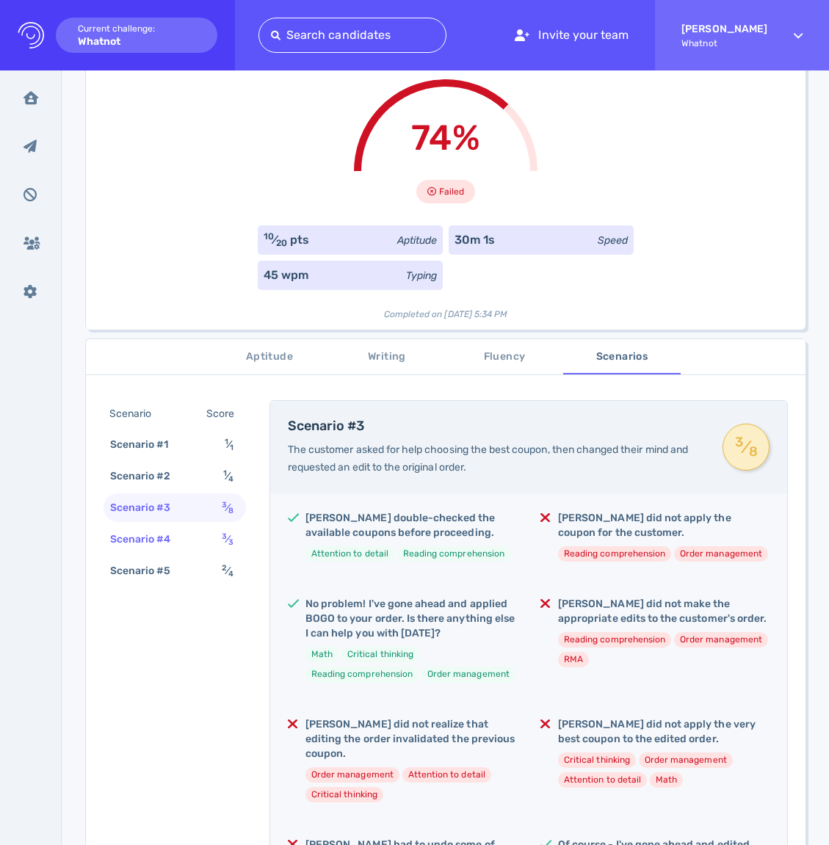
click at [184, 532] on div "Scenario #4" at bounding box center [148, 539] width 82 height 21
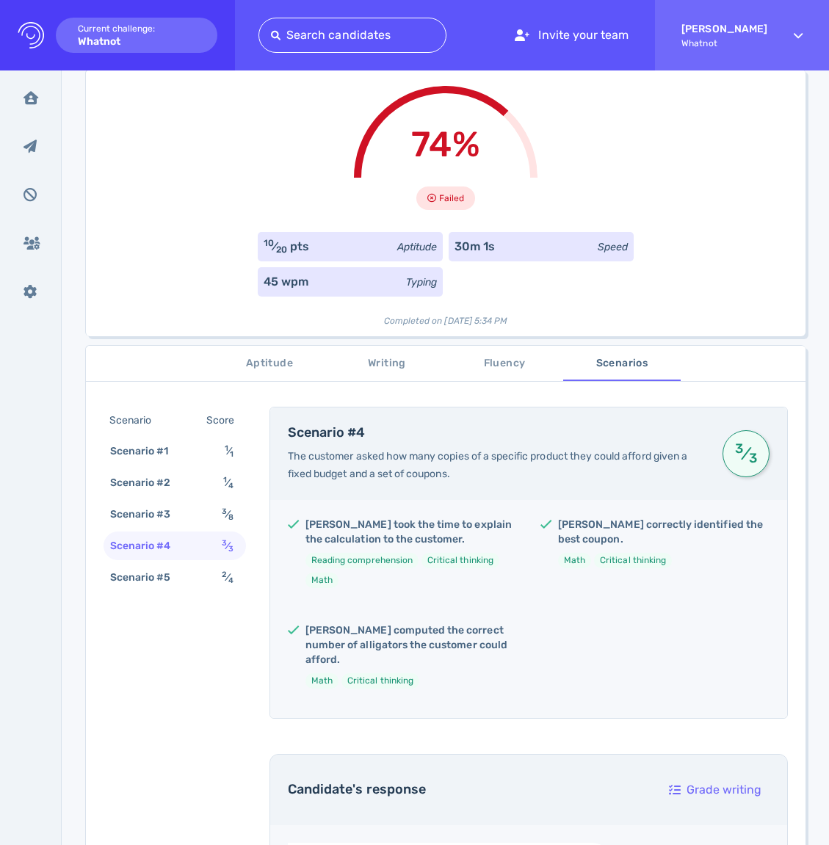
scroll to position [61, 0]
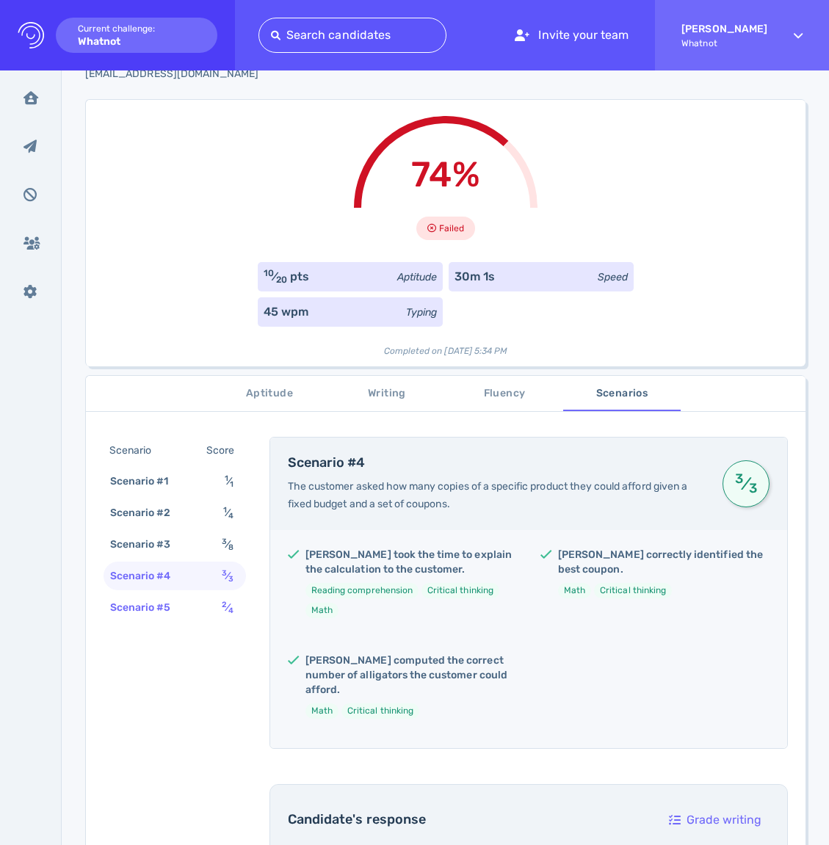
click at [205, 613] on div "Scenario #5 2 ⁄ 4" at bounding box center [175, 607] width 142 height 29
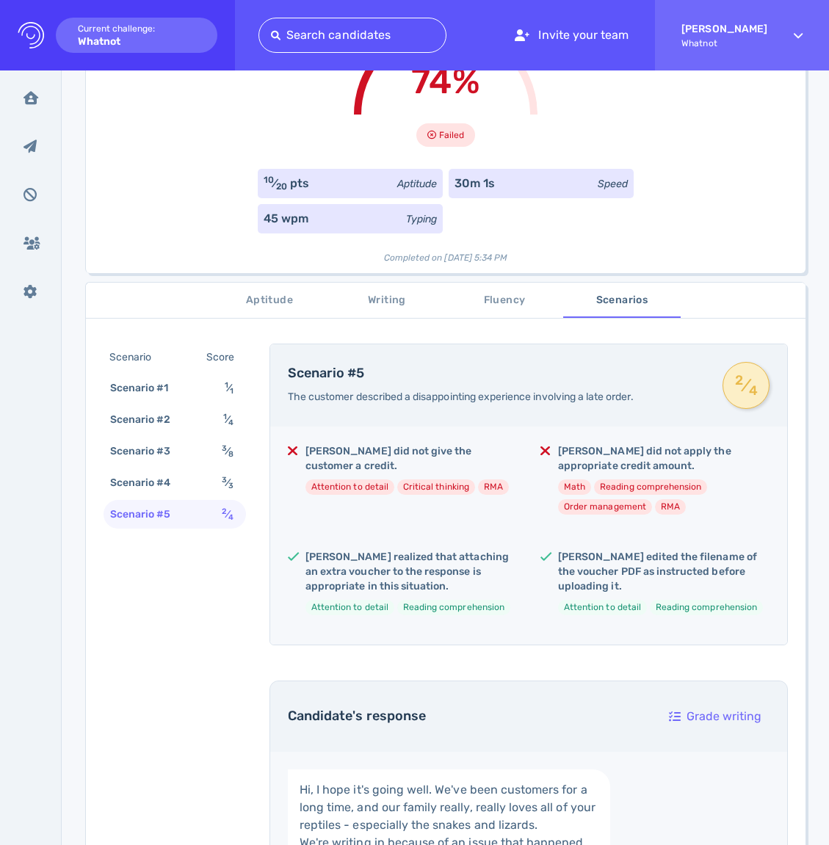
scroll to position [159, 0]
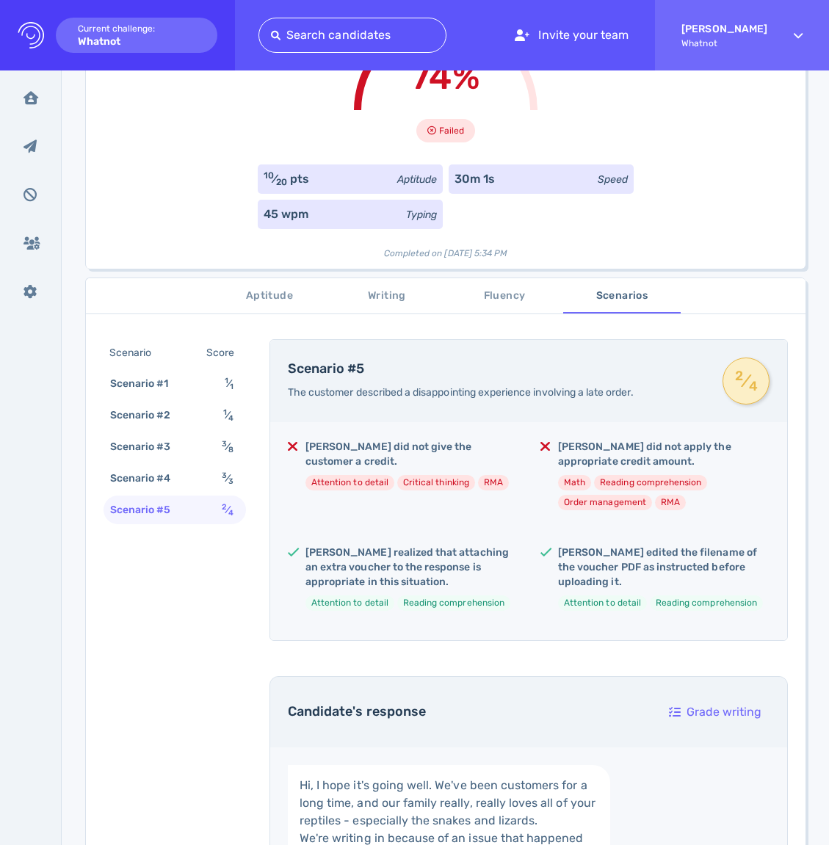
click at [286, 299] on span "Aptitude" at bounding box center [270, 296] width 100 height 18
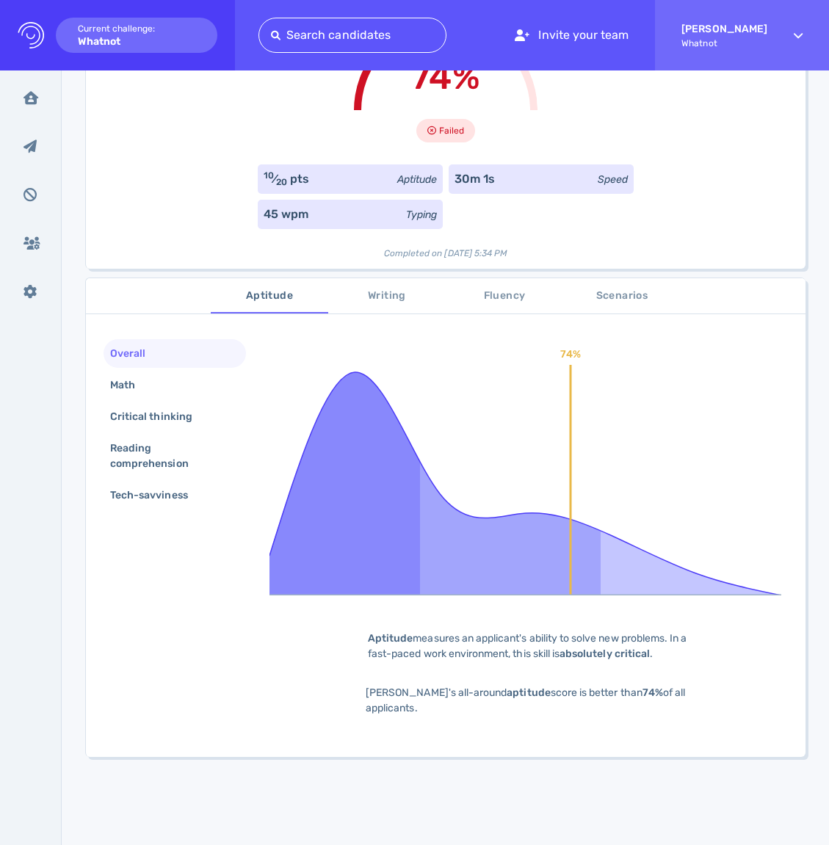
click at [506, 297] on span "Fluency" at bounding box center [505, 296] width 100 height 18
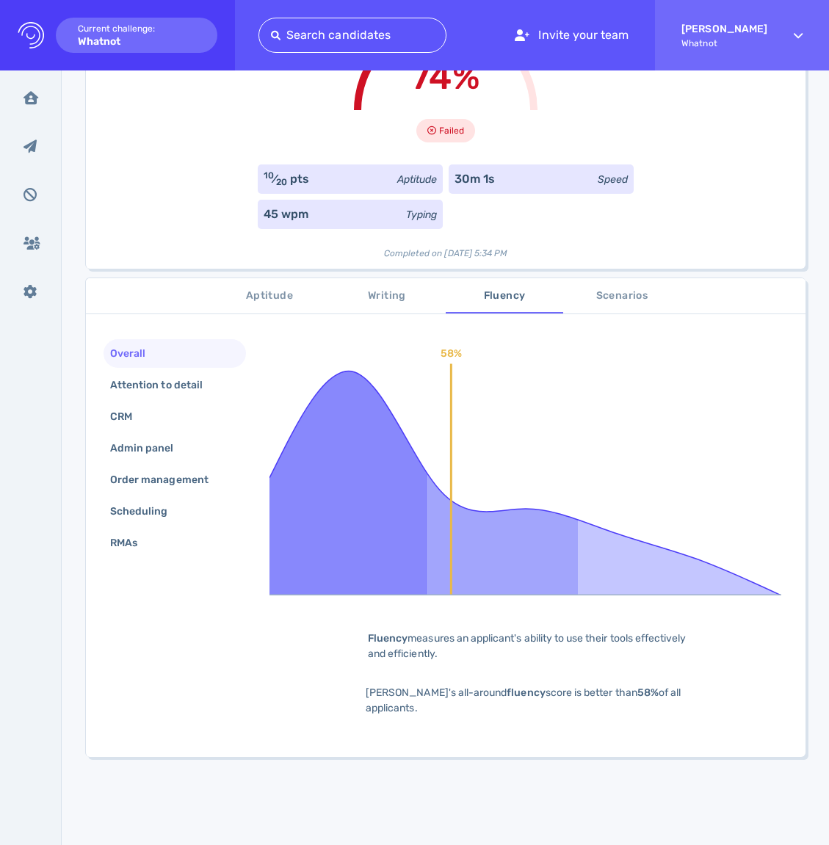
click at [606, 297] on span "Scenarios" at bounding box center [622, 296] width 100 height 18
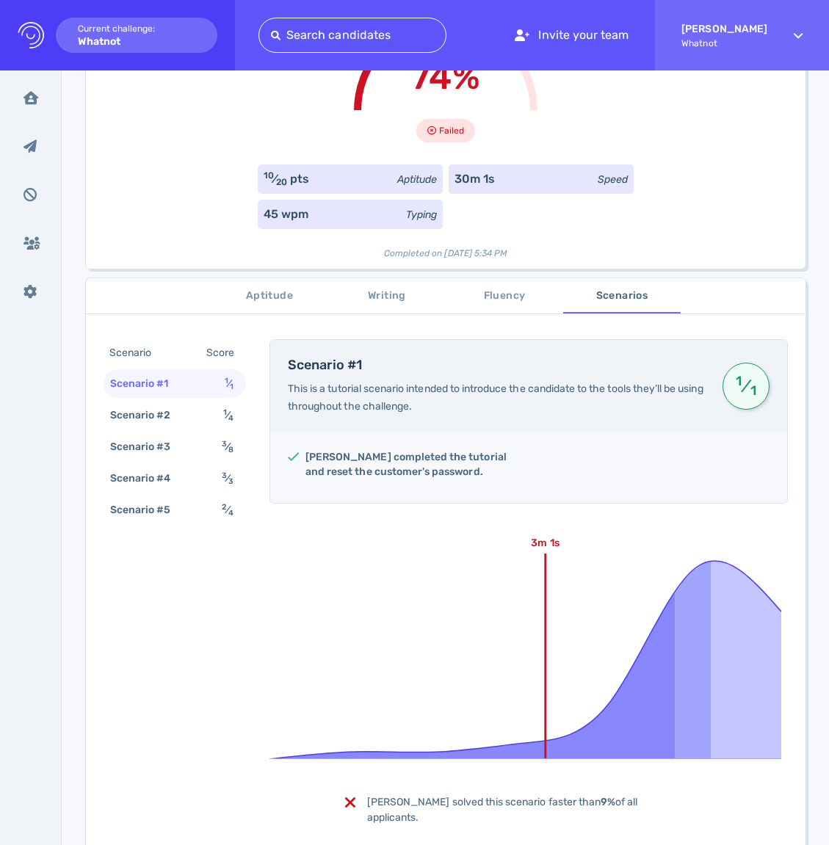
scroll to position [0, 0]
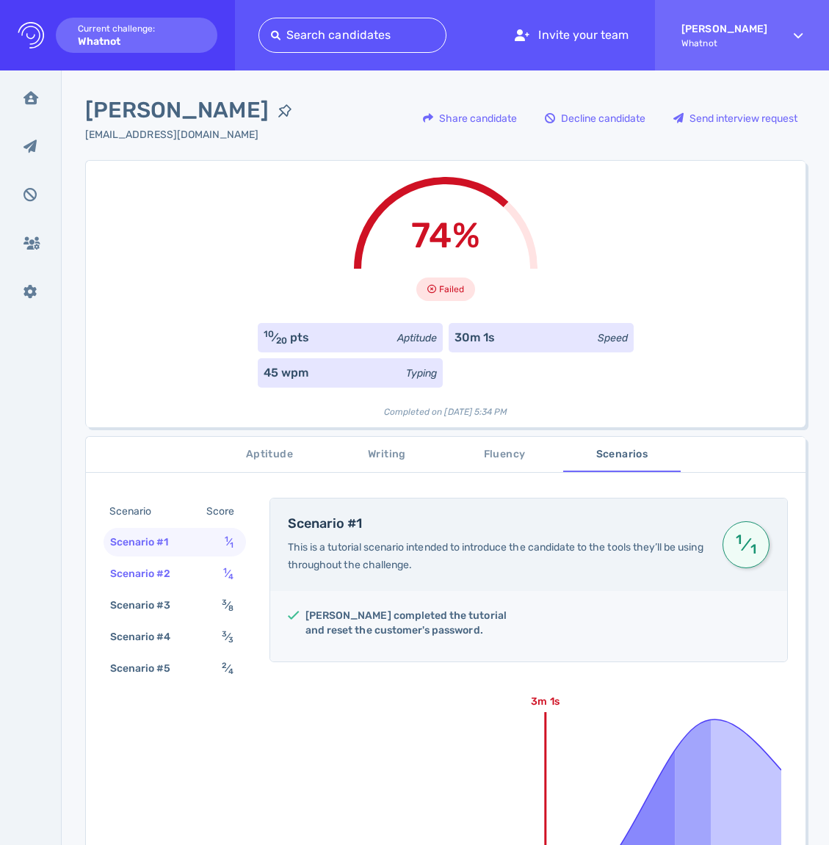
click at [228, 577] on sub "4" at bounding box center [230, 577] width 5 height 10
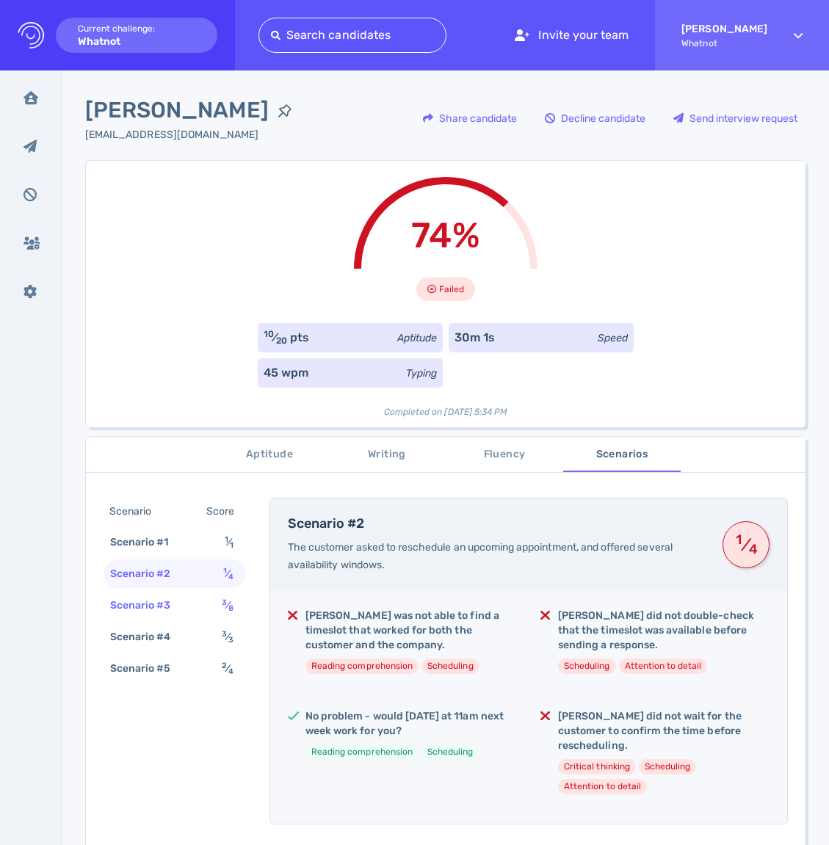
click at [219, 596] on div "3 ⁄ 8" at bounding box center [231, 605] width 24 height 21
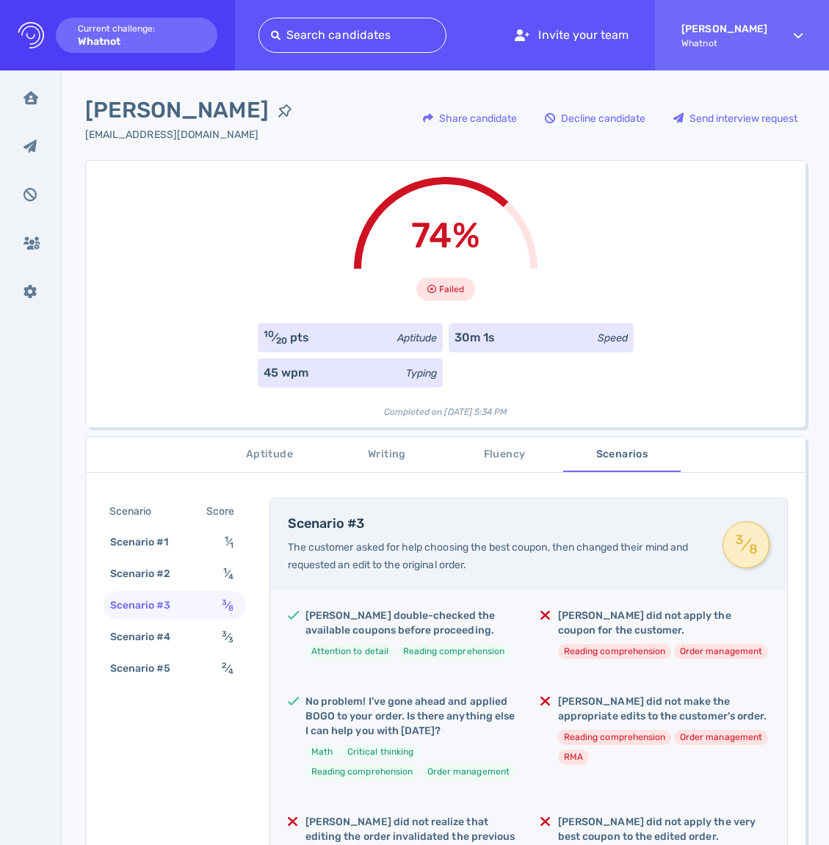
click at [485, 437] on button "Fluency" at bounding box center [505, 454] width 118 height 35
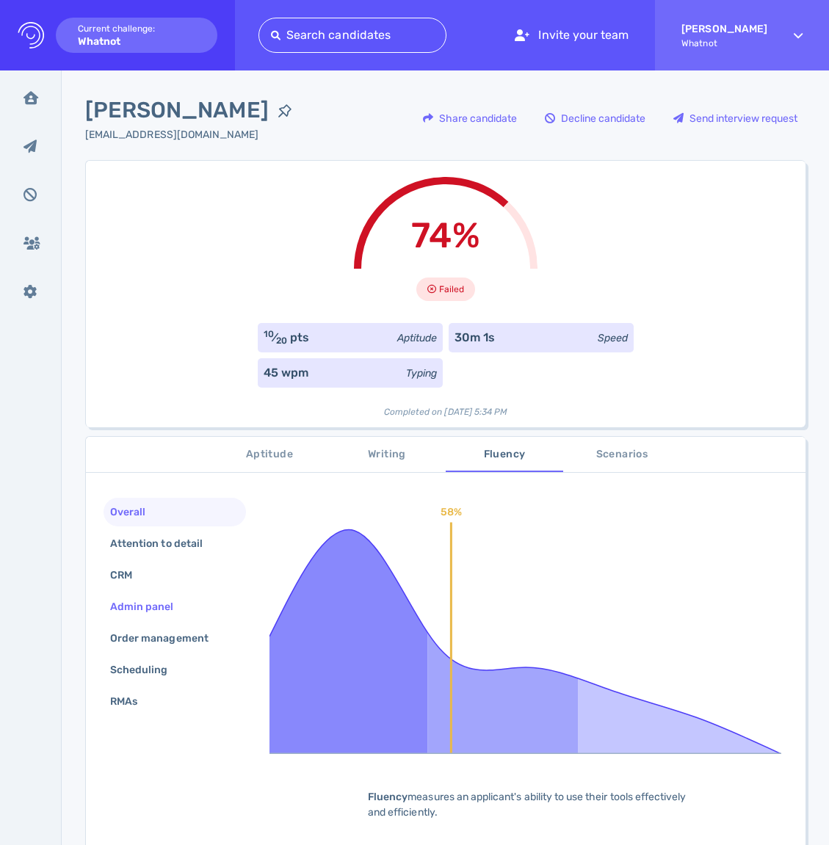
click at [165, 599] on div "Admin panel" at bounding box center [149, 606] width 84 height 21
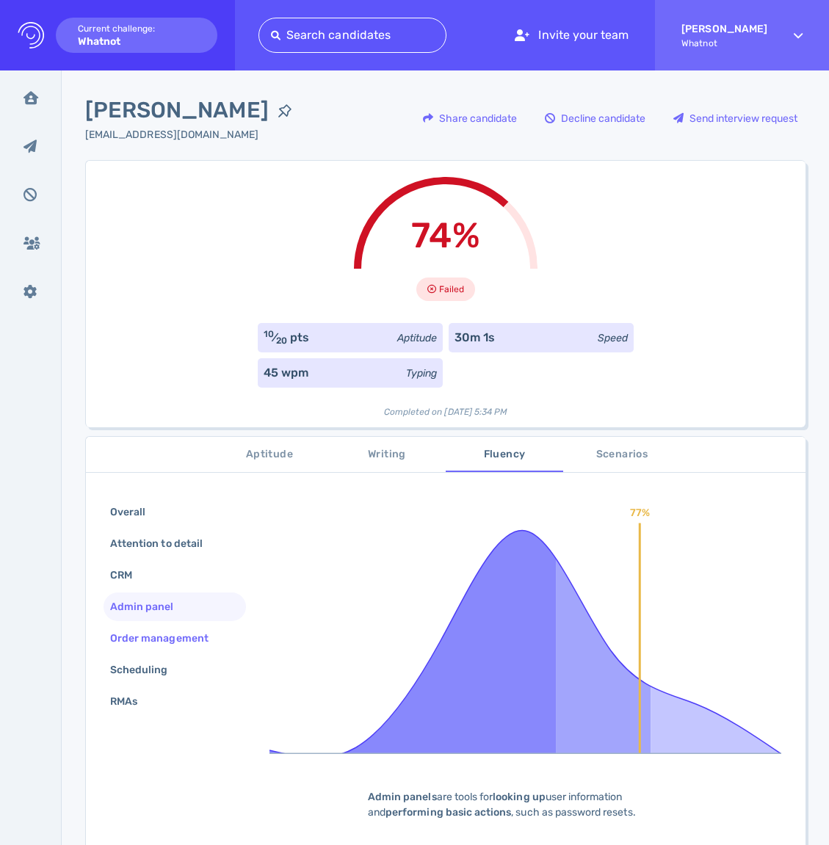
click at [155, 640] on div "Order management" at bounding box center [166, 638] width 119 height 21
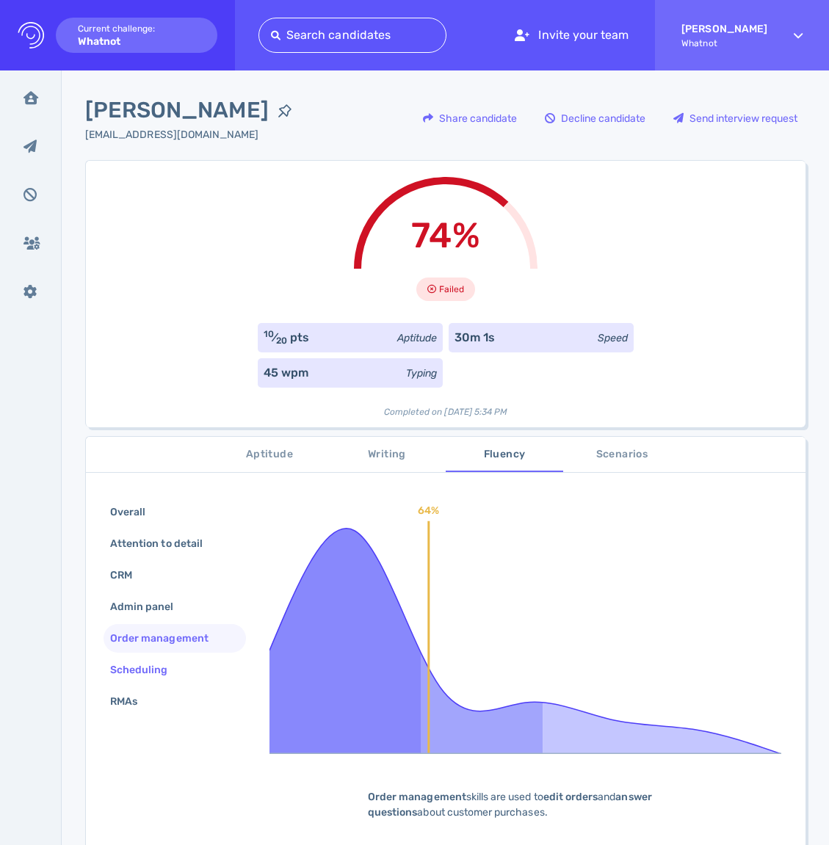
click at [150, 676] on div "Scheduling" at bounding box center [146, 670] width 79 height 21
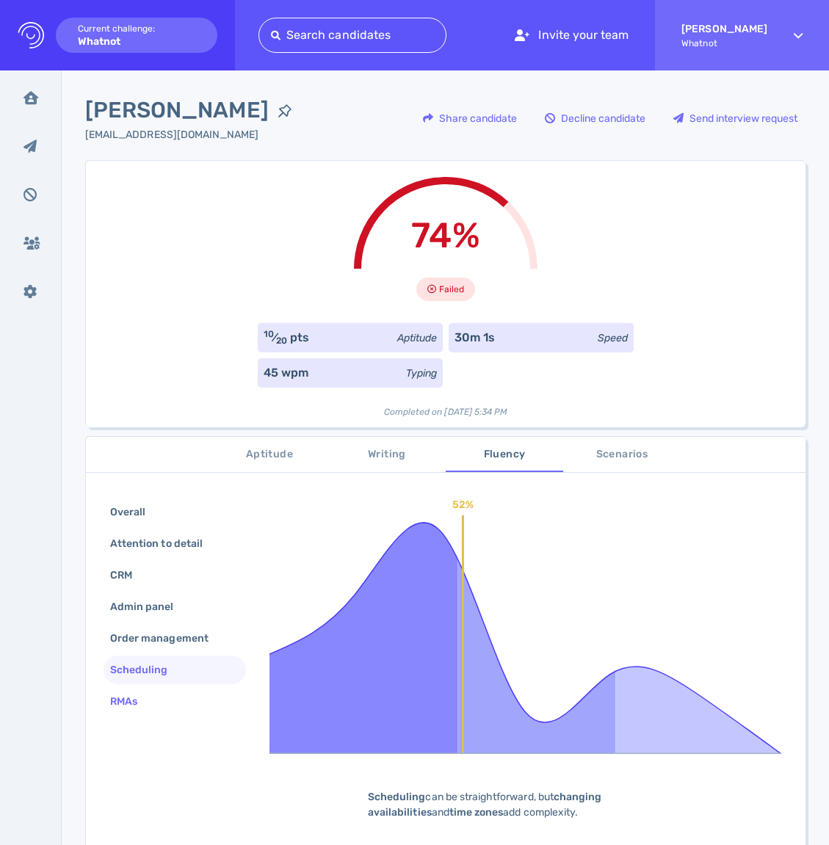
click at [154, 705] on div "RMAs" at bounding box center [131, 701] width 48 height 21
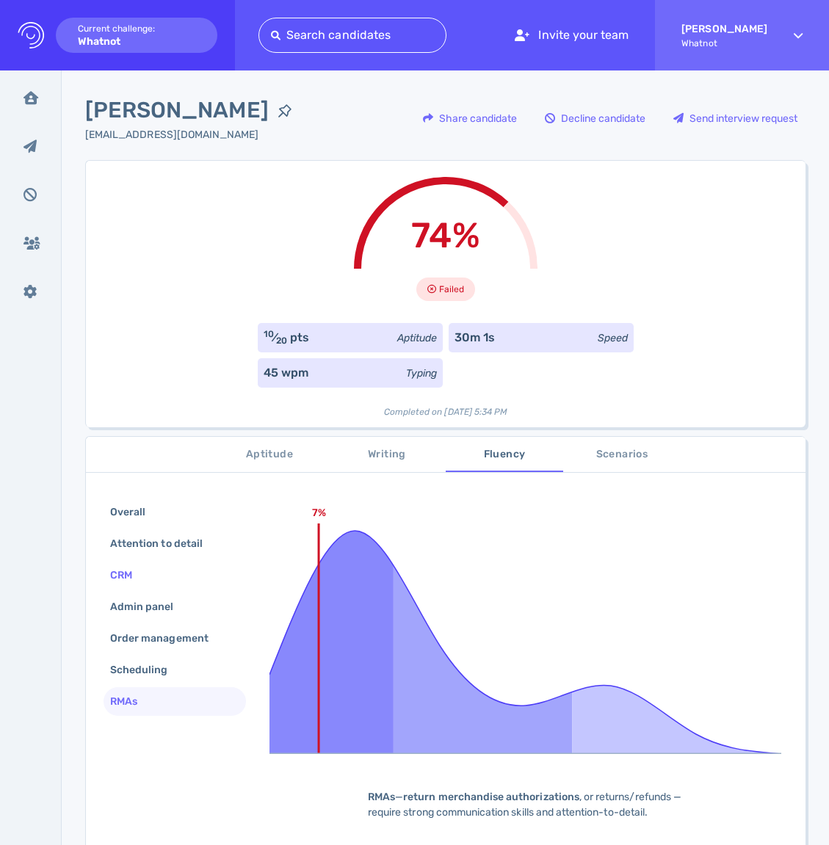
click at [146, 588] on div "CRM" at bounding box center [175, 575] width 142 height 29
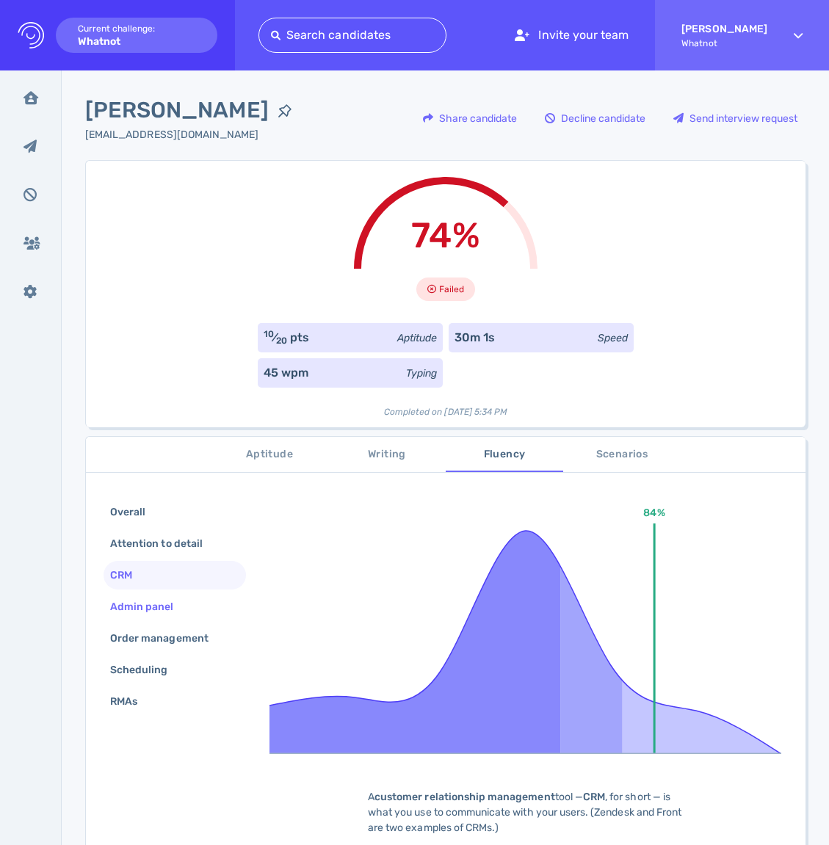
click at [147, 598] on div "Admin panel" at bounding box center [149, 606] width 84 height 21
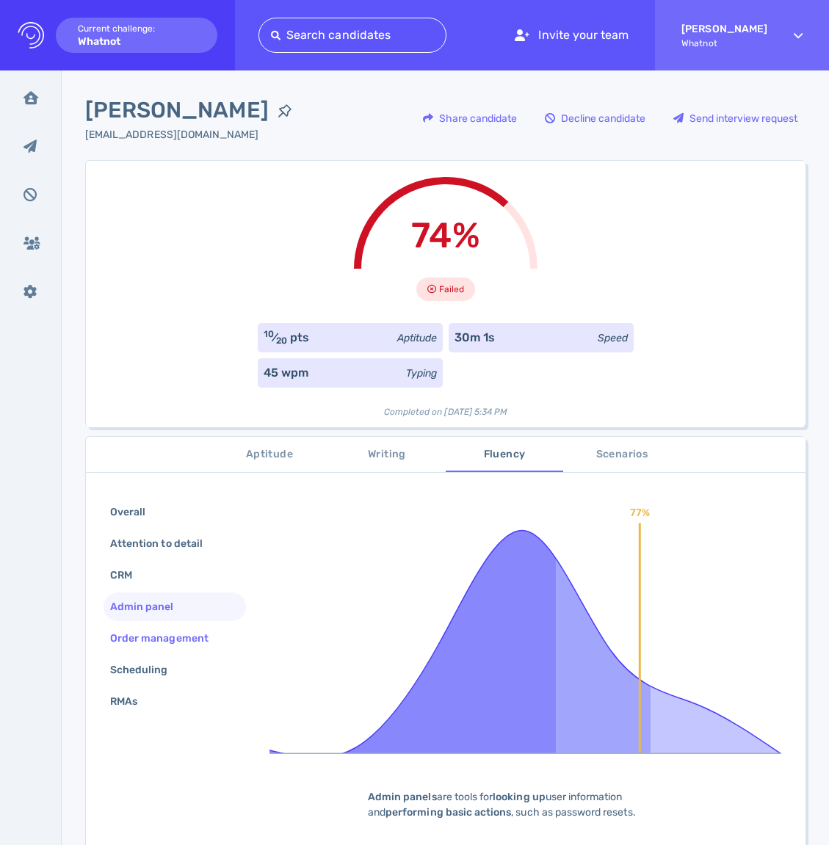
click at [154, 641] on div "Order management" at bounding box center [166, 638] width 119 height 21
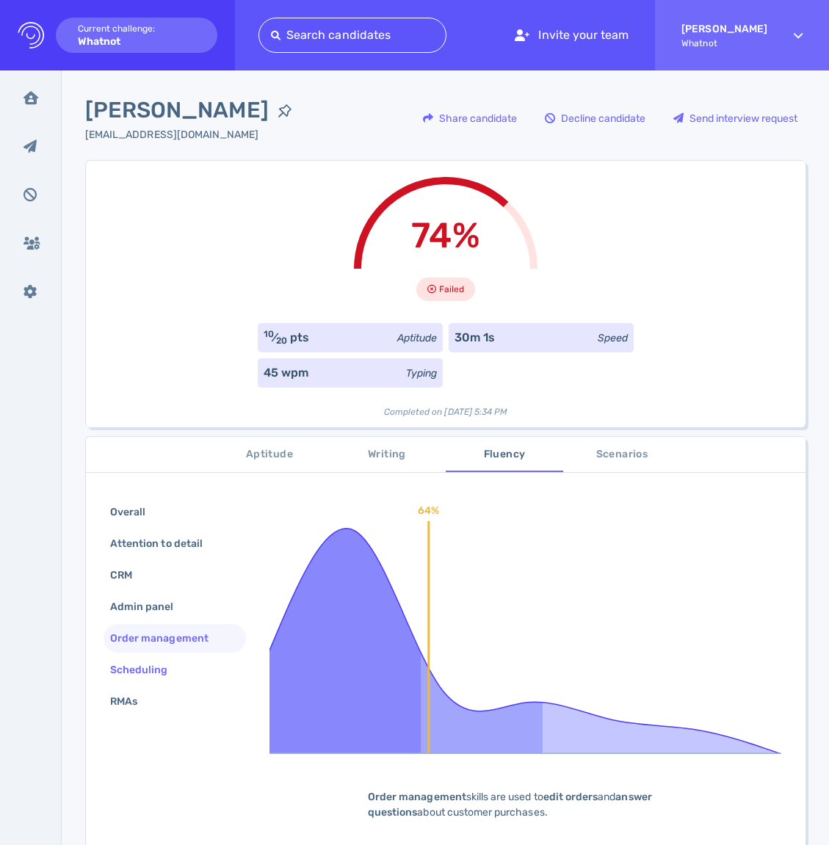
click at [152, 667] on div "Scheduling" at bounding box center [146, 670] width 79 height 21
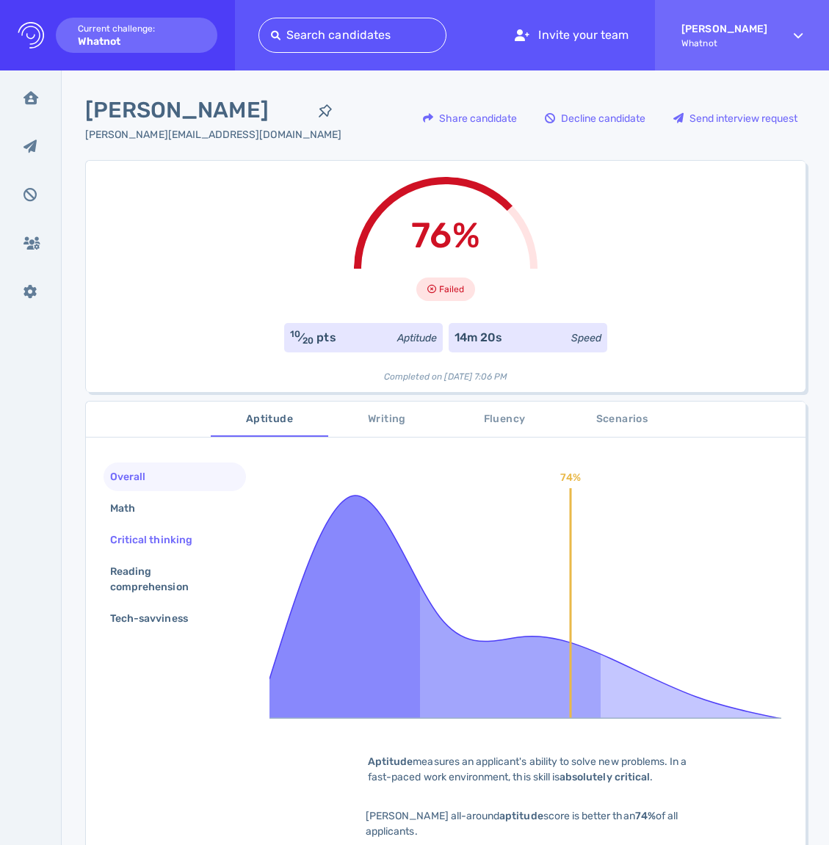
drag, startPoint x: 164, startPoint y: 502, endPoint x: 168, endPoint y: 526, distance: 24.6
click at [164, 502] on div "Math" at bounding box center [175, 508] width 142 height 29
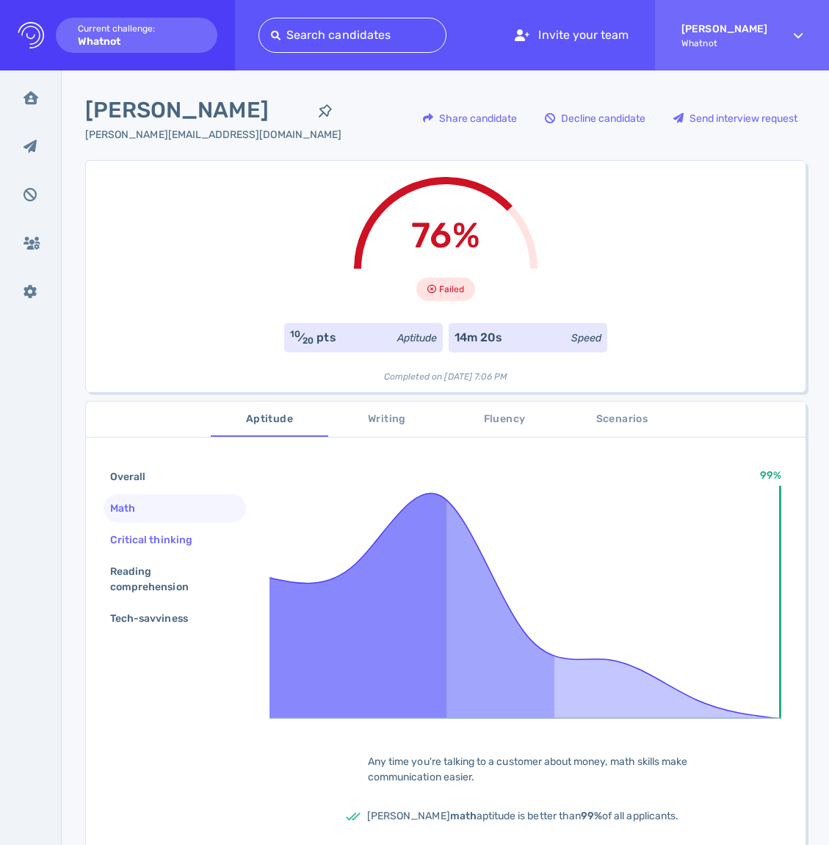
click at [168, 526] on div "Critical thinking" at bounding box center [175, 540] width 142 height 29
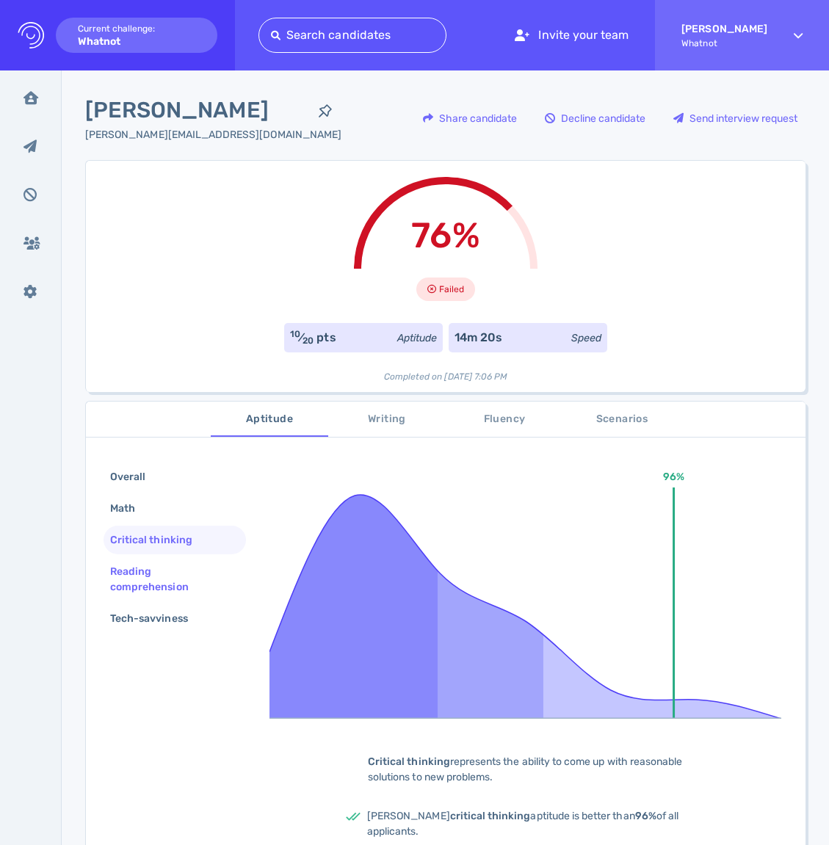
click at [169, 557] on div "Reading comprehension" at bounding box center [175, 579] width 142 height 44
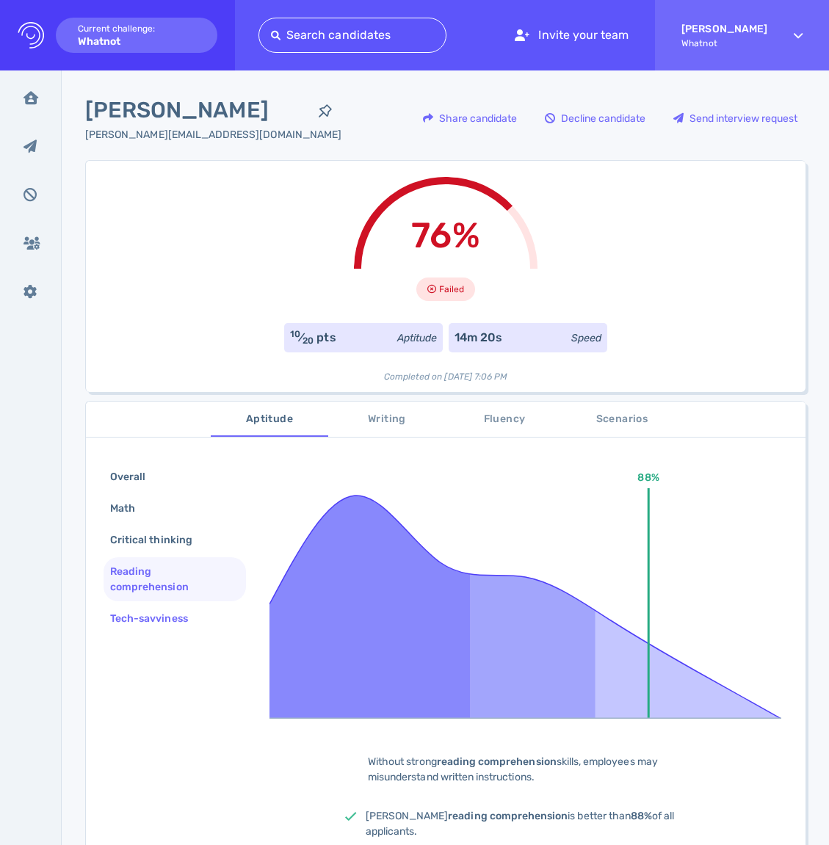
click at [176, 619] on div "Tech-savviness" at bounding box center [156, 618] width 98 height 21
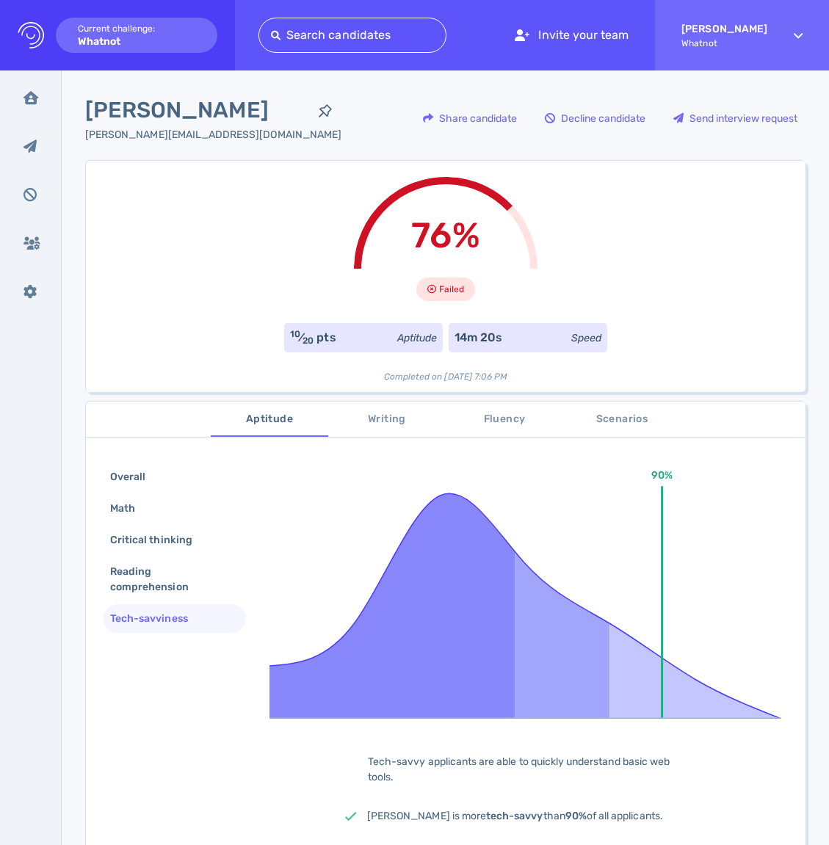
click at [367, 419] on span "Writing" at bounding box center [387, 420] width 100 height 18
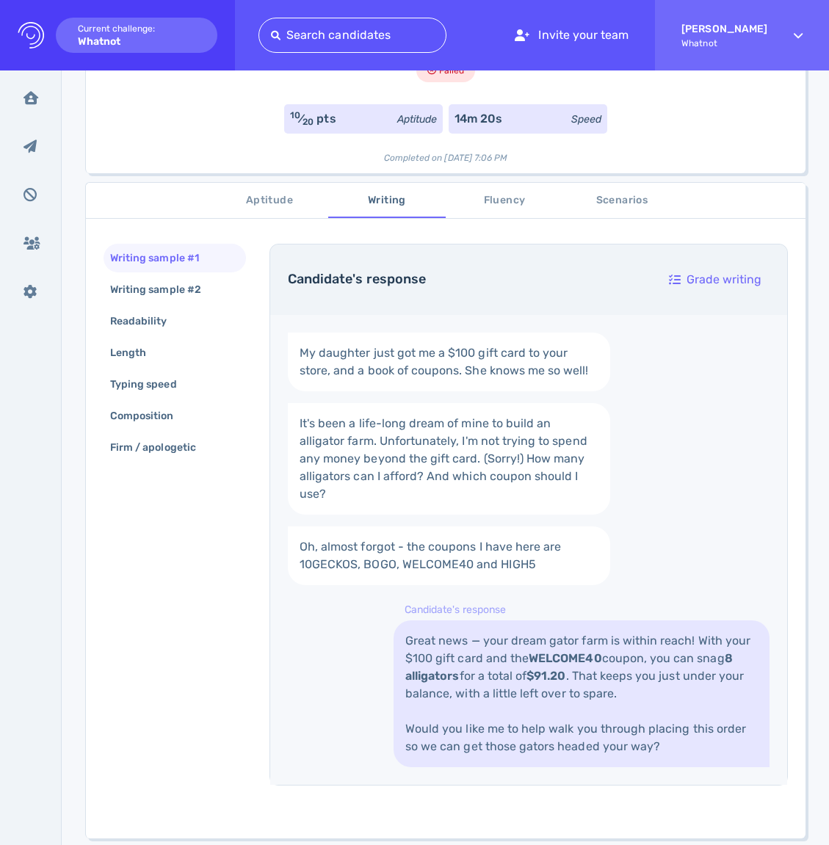
scroll to position [322, 0]
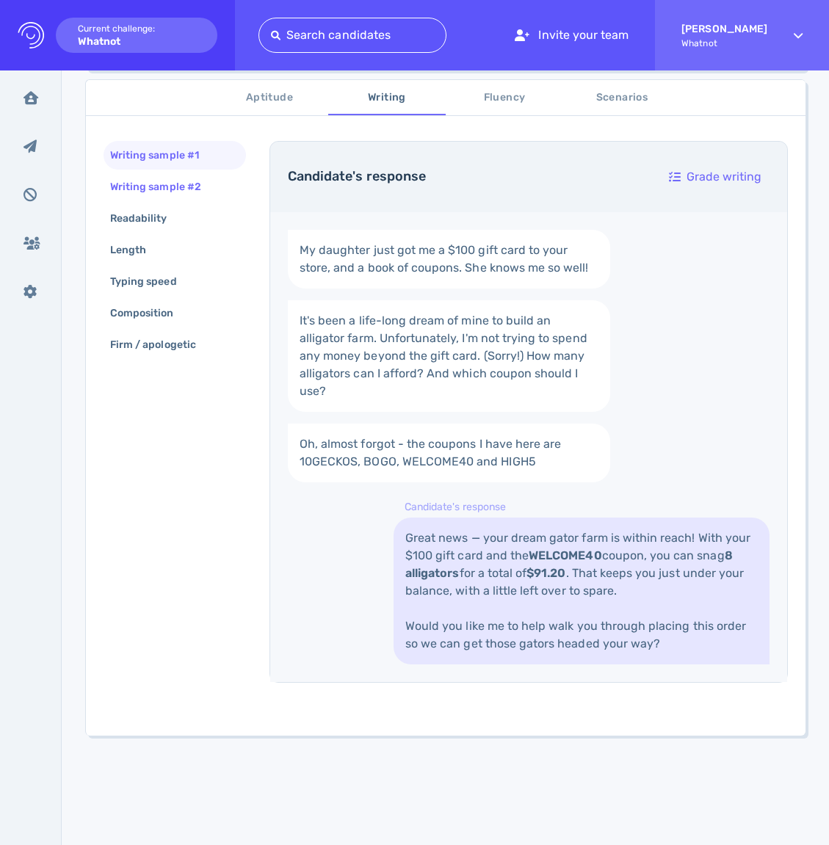
click at [166, 195] on div "Writing sample #2" at bounding box center [163, 186] width 112 height 21
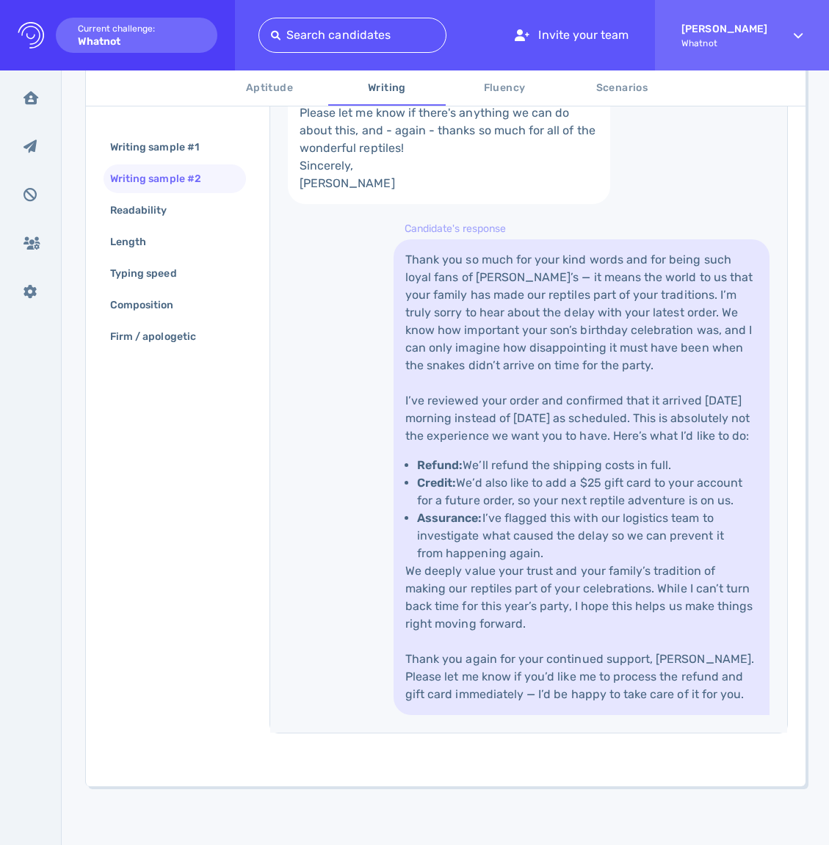
scroll to position [882, 0]
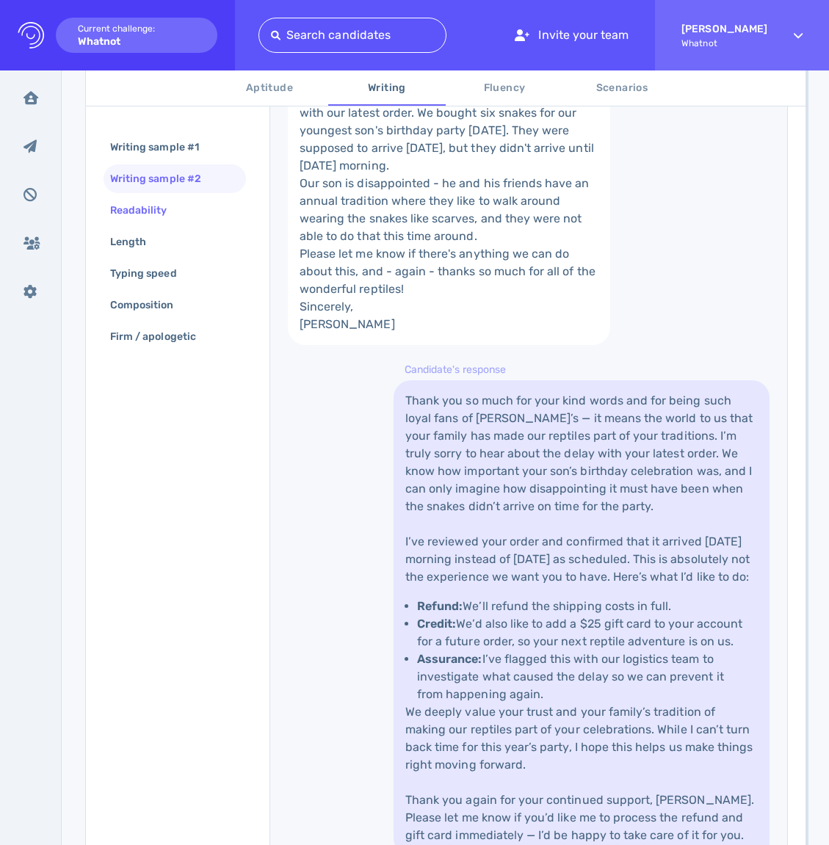
click at [174, 206] on div "Readability" at bounding box center [146, 210] width 78 height 21
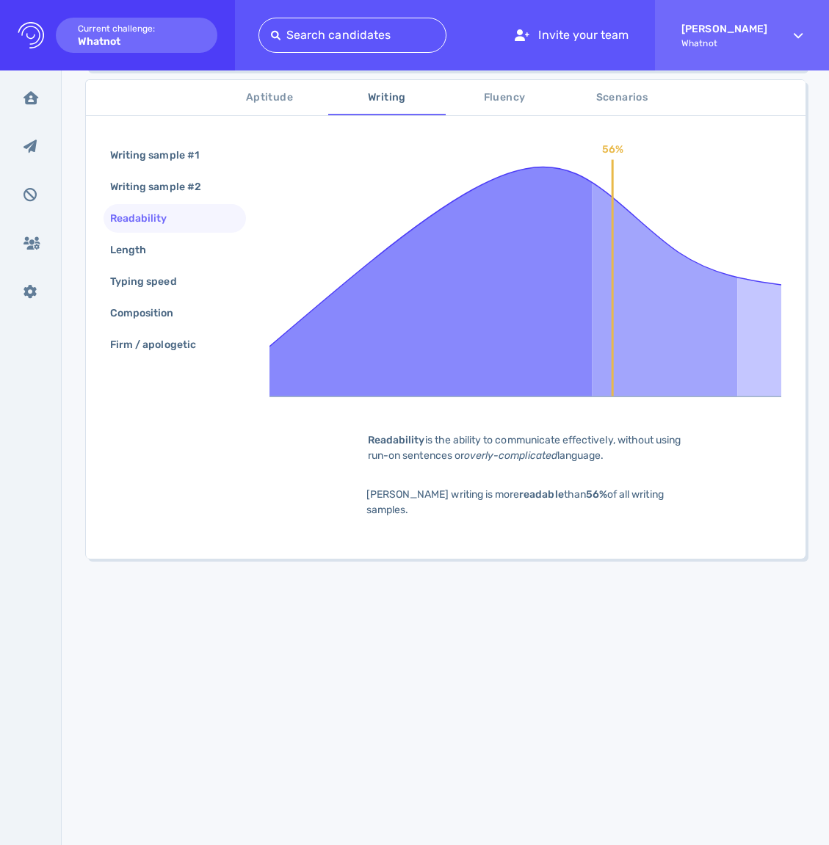
click at [170, 230] on div "Readability" at bounding box center [175, 218] width 142 height 29
click at [173, 253] on div "Length" at bounding box center [175, 250] width 142 height 29
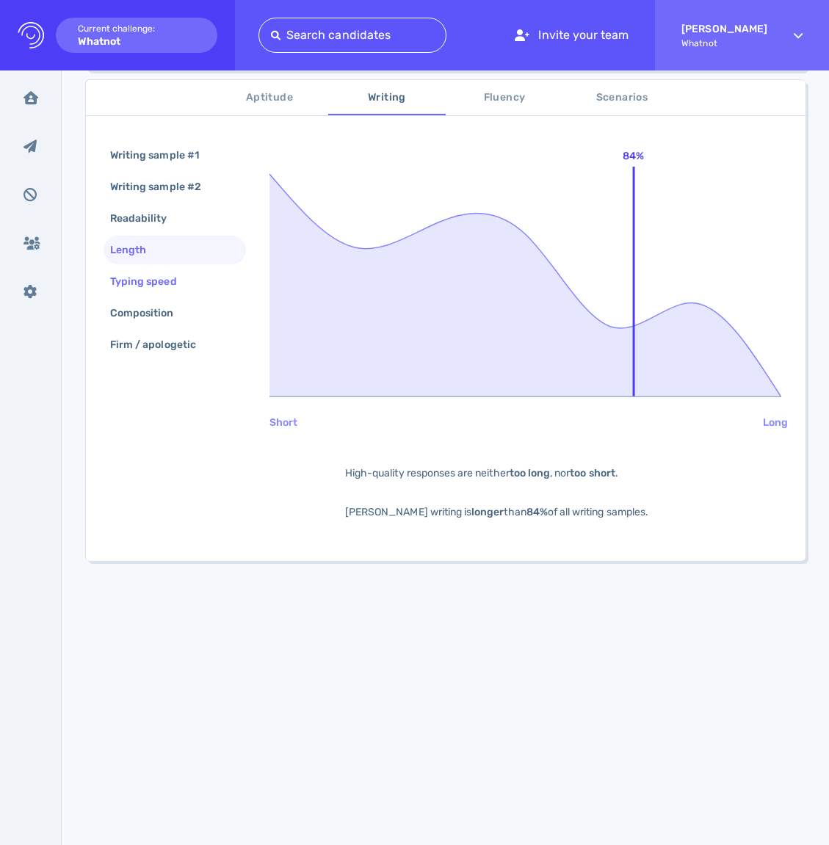
click at [184, 281] on div "Typing speed" at bounding box center [150, 281] width 87 height 21
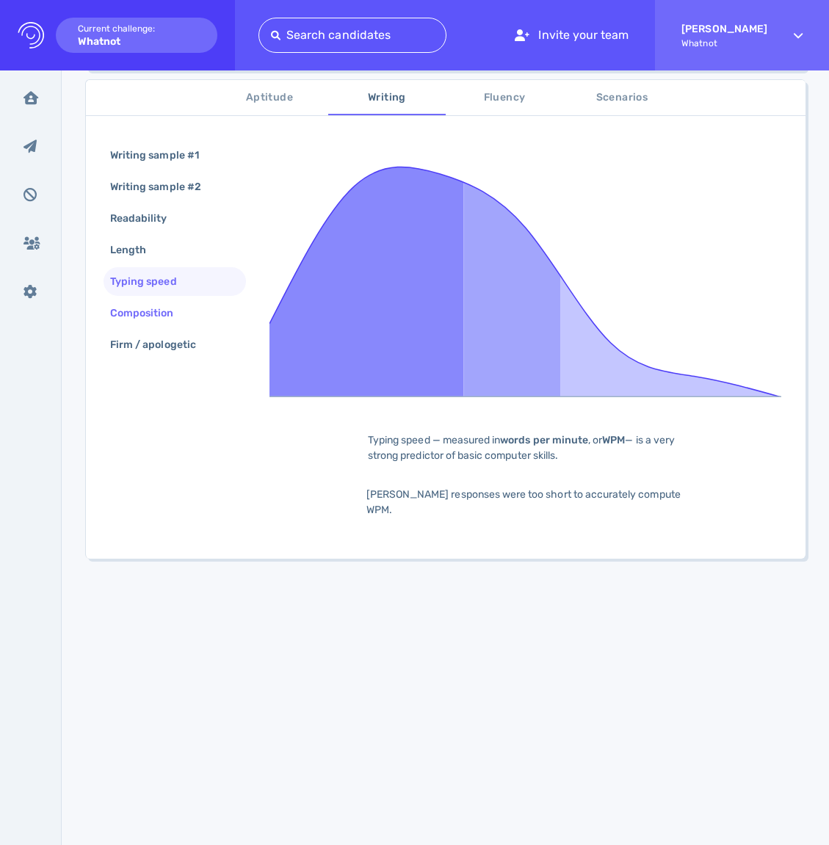
click at [184, 303] on div "Composition" at bounding box center [149, 313] width 84 height 21
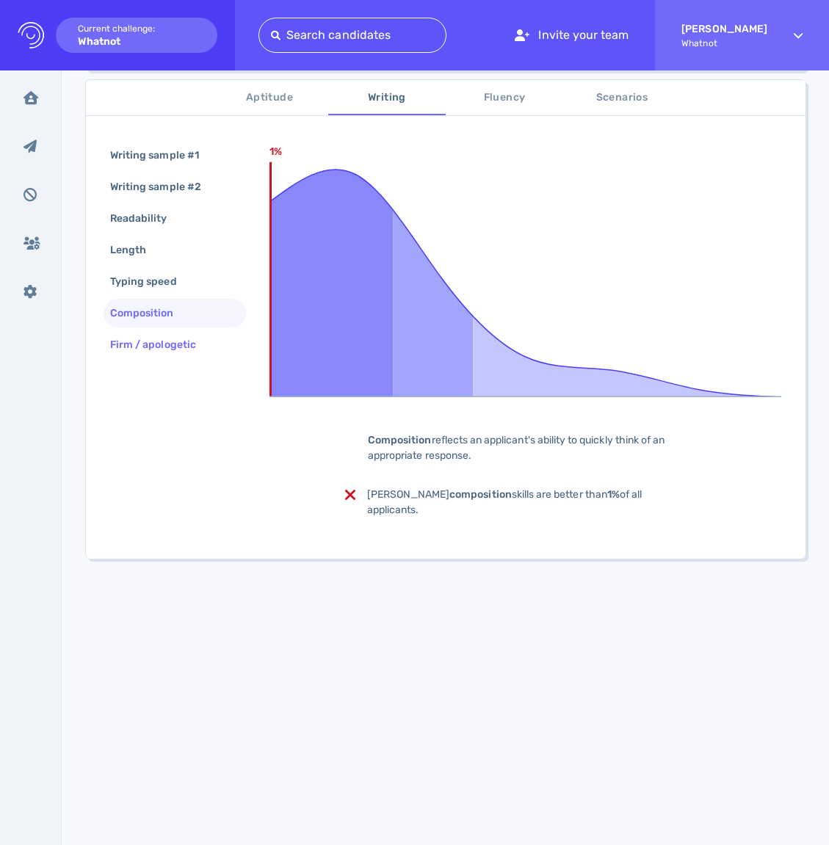
click at [180, 344] on div "Firm / apologetic" at bounding box center [160, 344] width 106 height 21
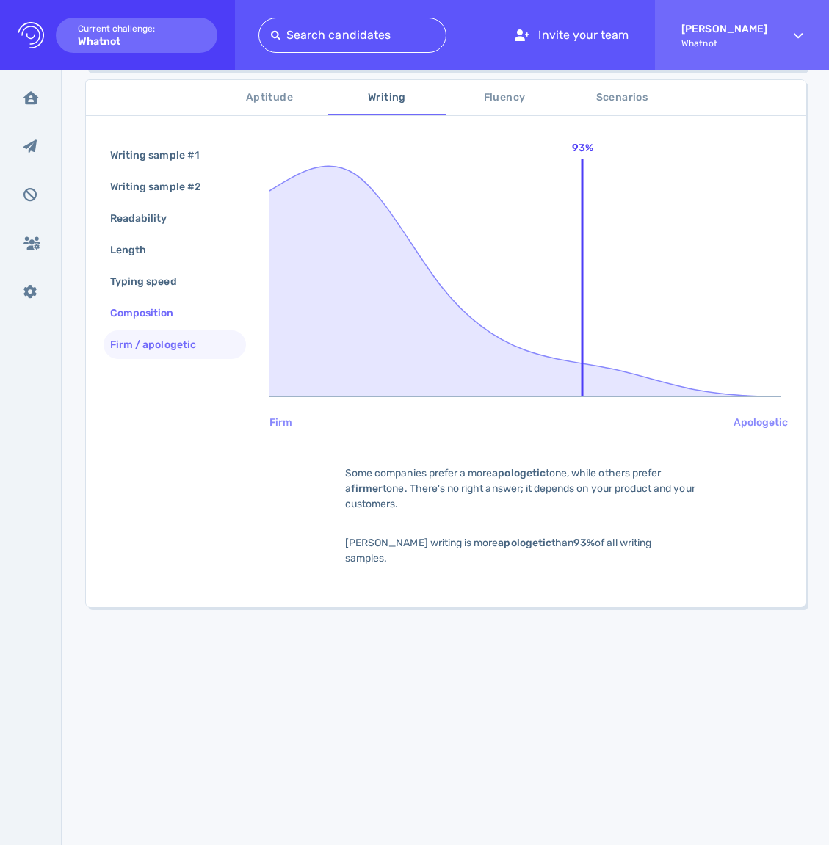
click at [187, 307] on div "Composition" at bounding box center [149, 313] width 84 height 21
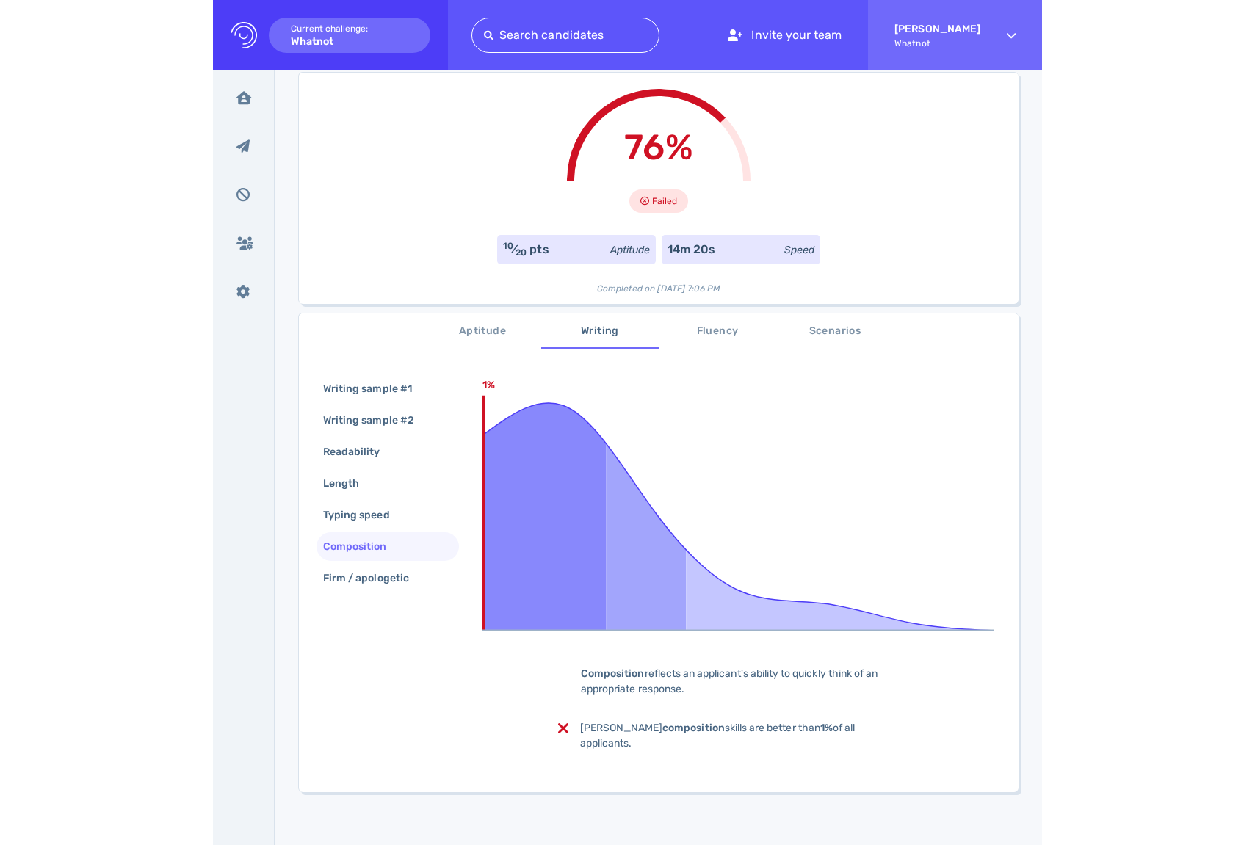
scroll to position [0, 0]
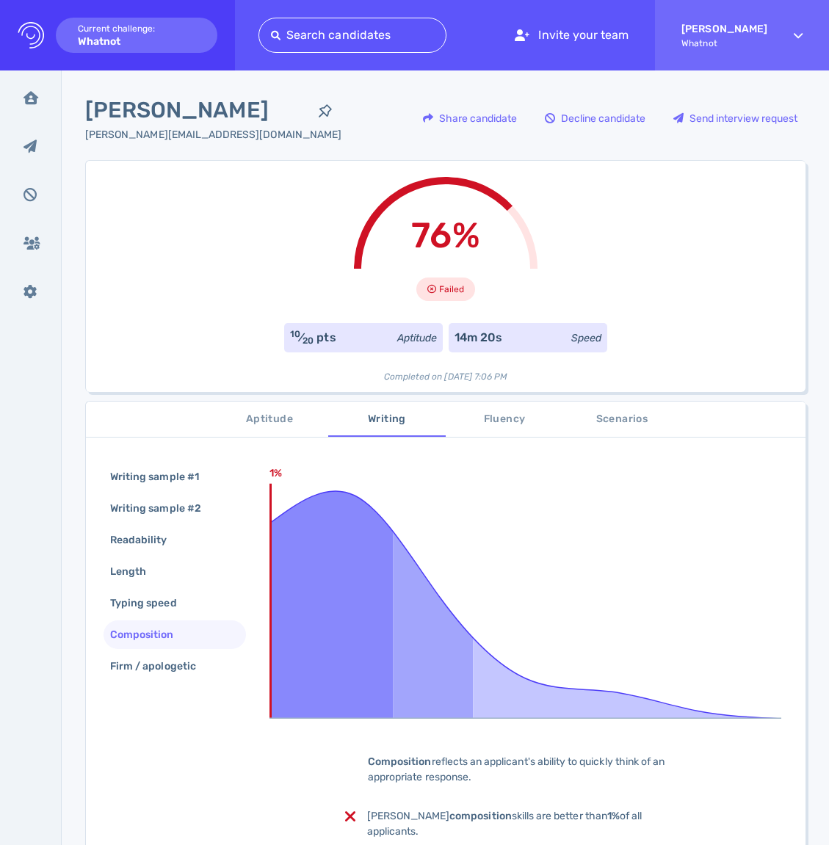
click at [524, 411] on span "Fluency" at bounding box center [505, 420] width 100 height 18
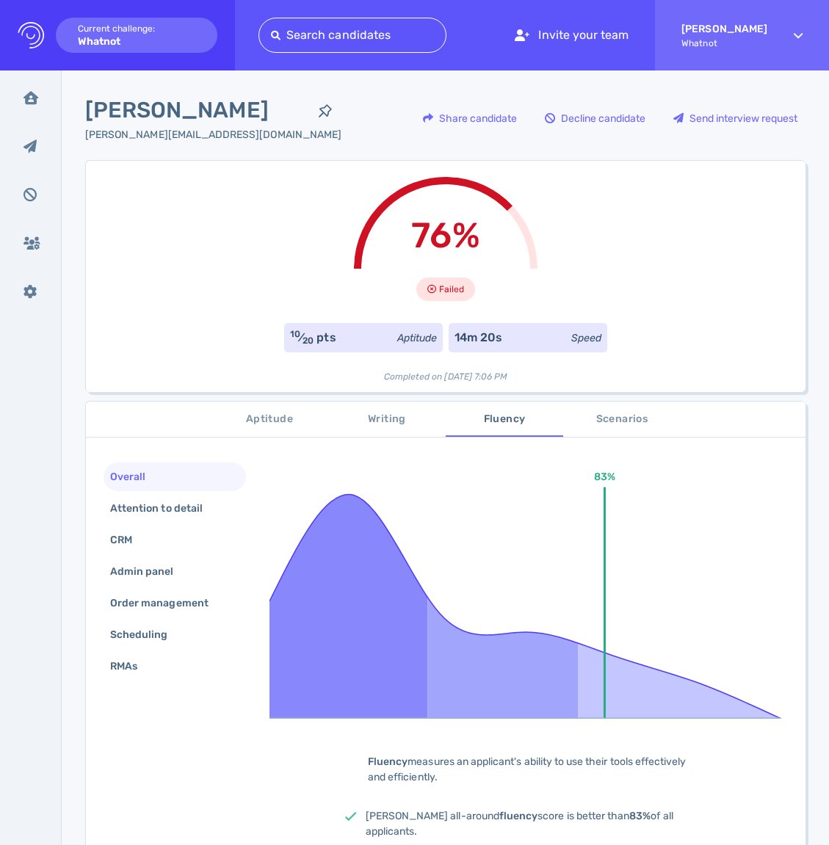
click at [604, 414] on span "Scenarios" at bounding box center [622, 420] width 100 height 18
